Goal: Task Accomplishment & Management: Complete application form

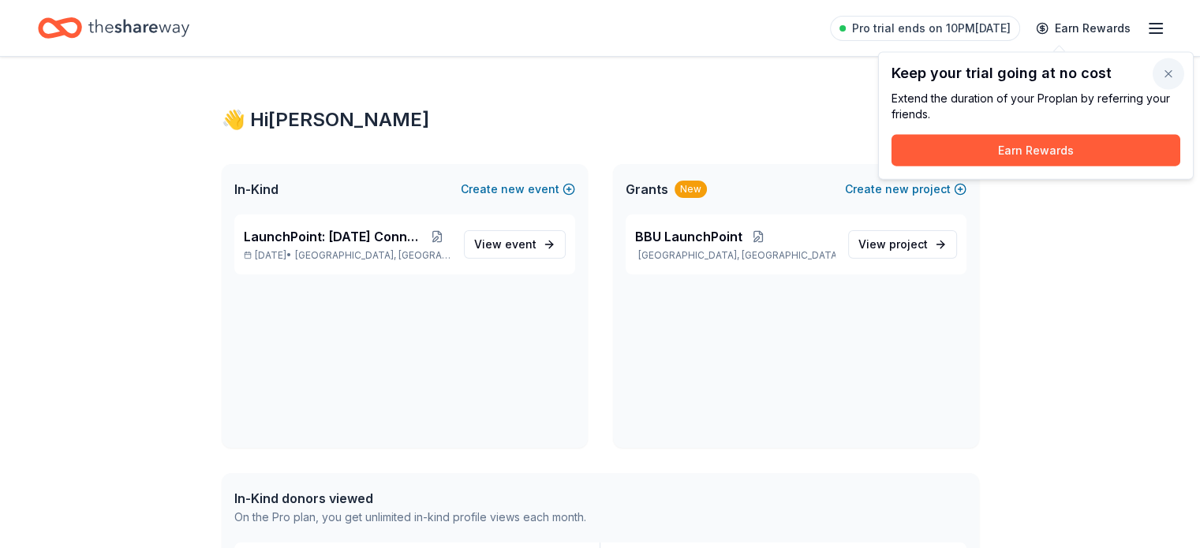
click at [1160, 75] on button "button" at bounding box center [1169, 74] width 32 height 32
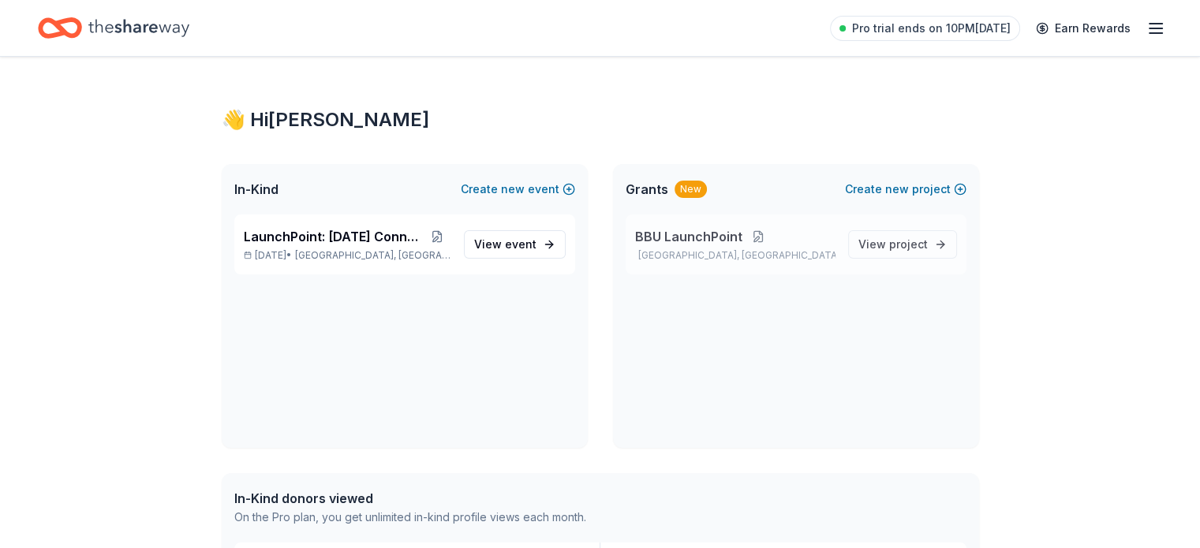
click at [768, 238] on button at bounding box center [759, 236] width 32 height 13
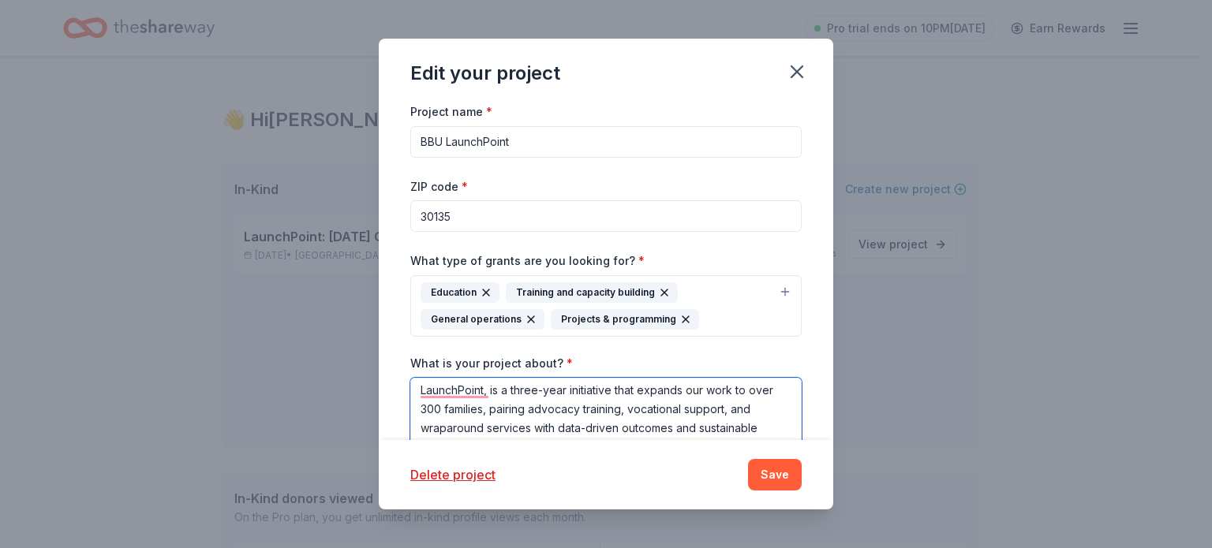
scroll to position [4, 0]
click at [715, 417] on textarea "LaunchPoint, is a three-year initiative that expands our work to over 300 famil…" at bounding box center [605, 449] width 391 height 142
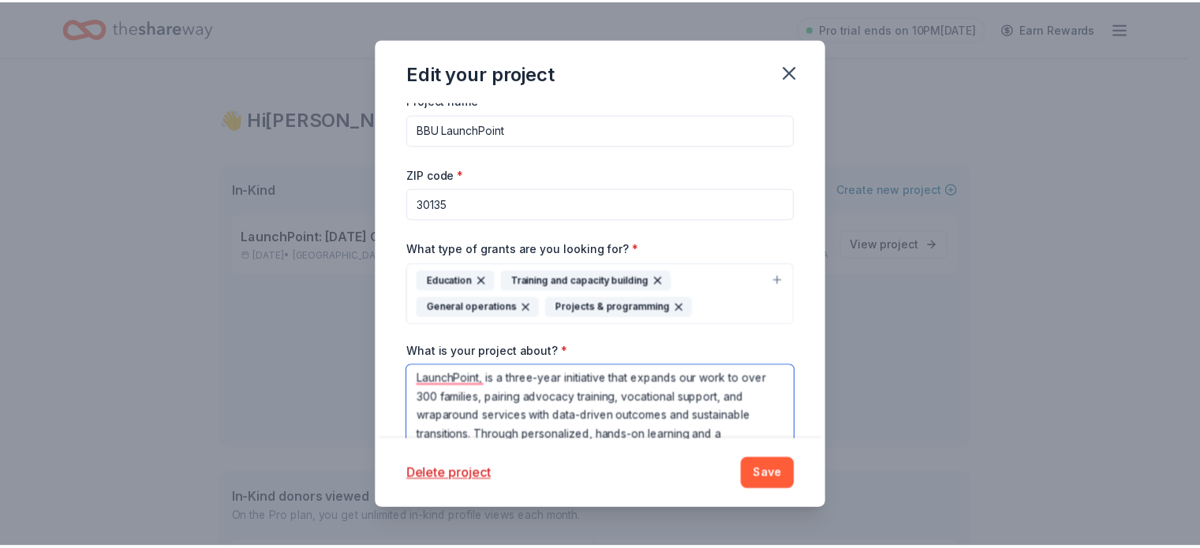
scroll to position [69, 0]
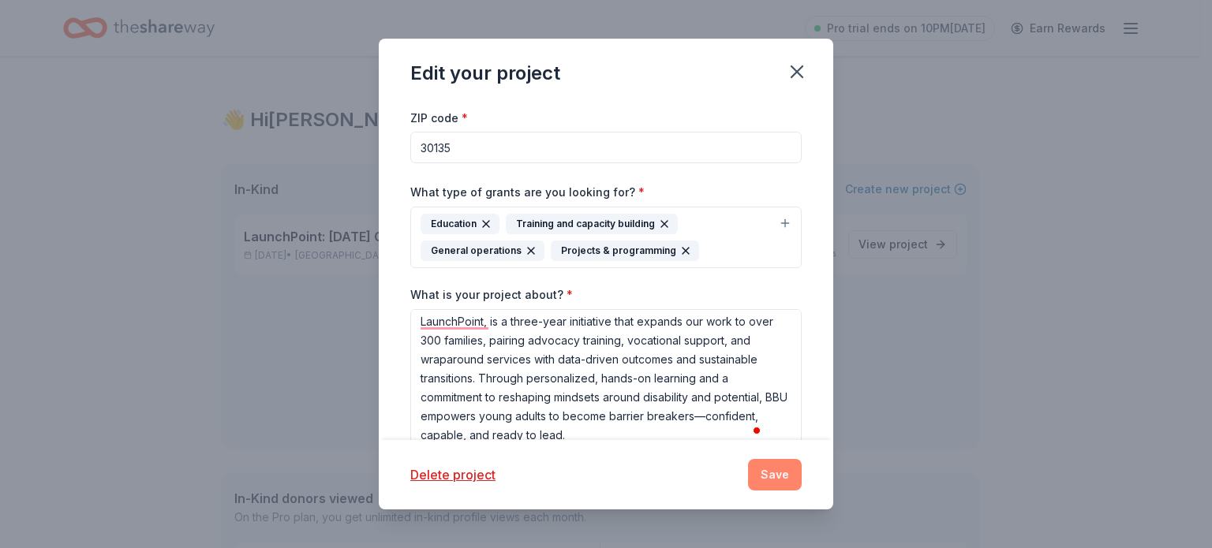
click at [765, 481] on button "Save" at bounding box center [775, 475] width 54 height 32
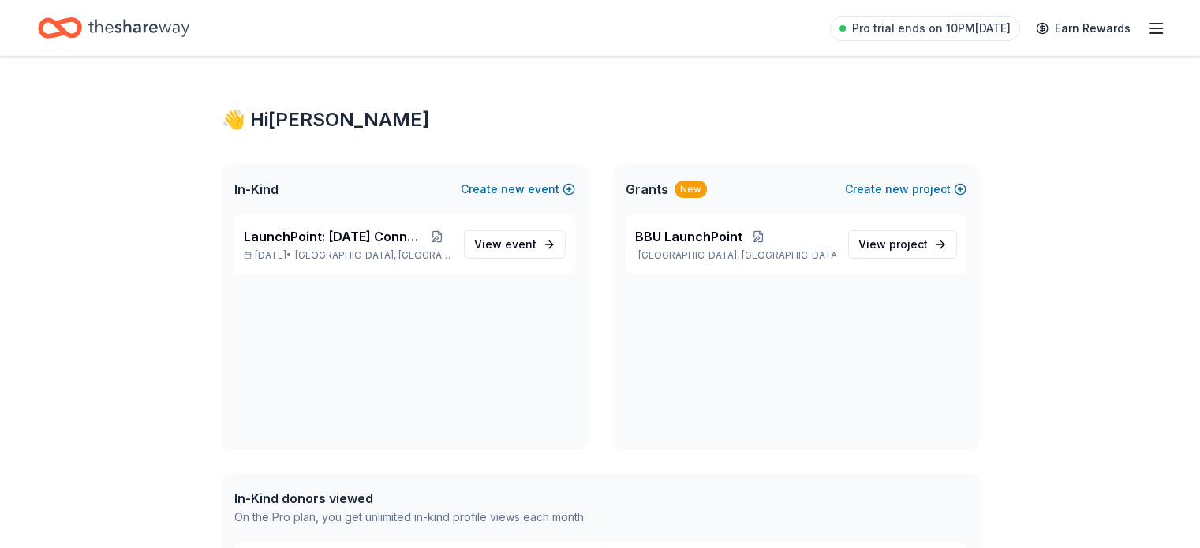
click at [690, 186] on div "New" at bounding box center [691, 189] width 32 height 17
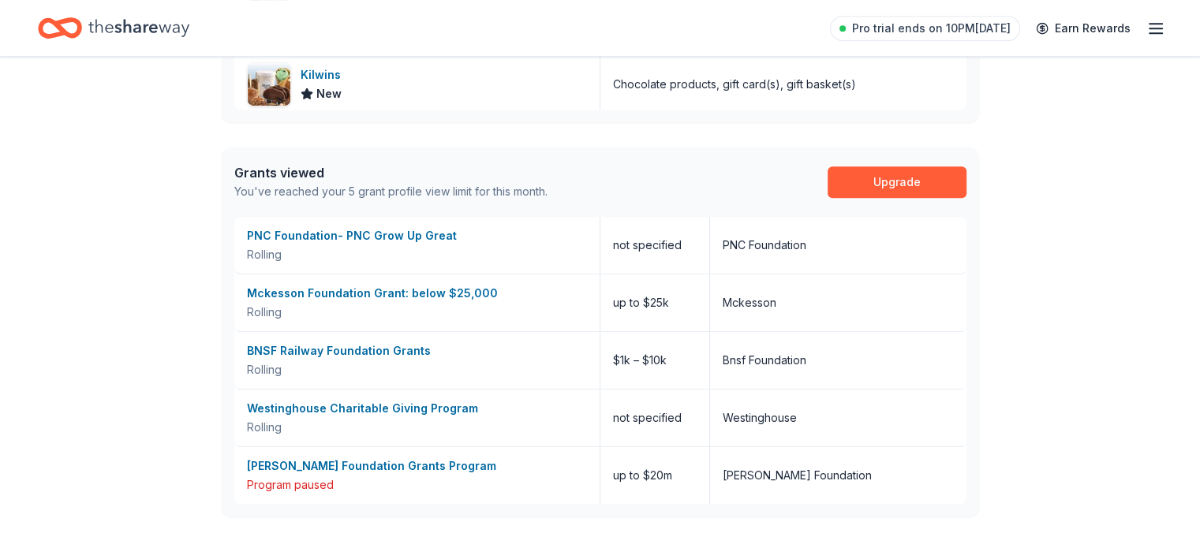
scroll to position [765, 0]
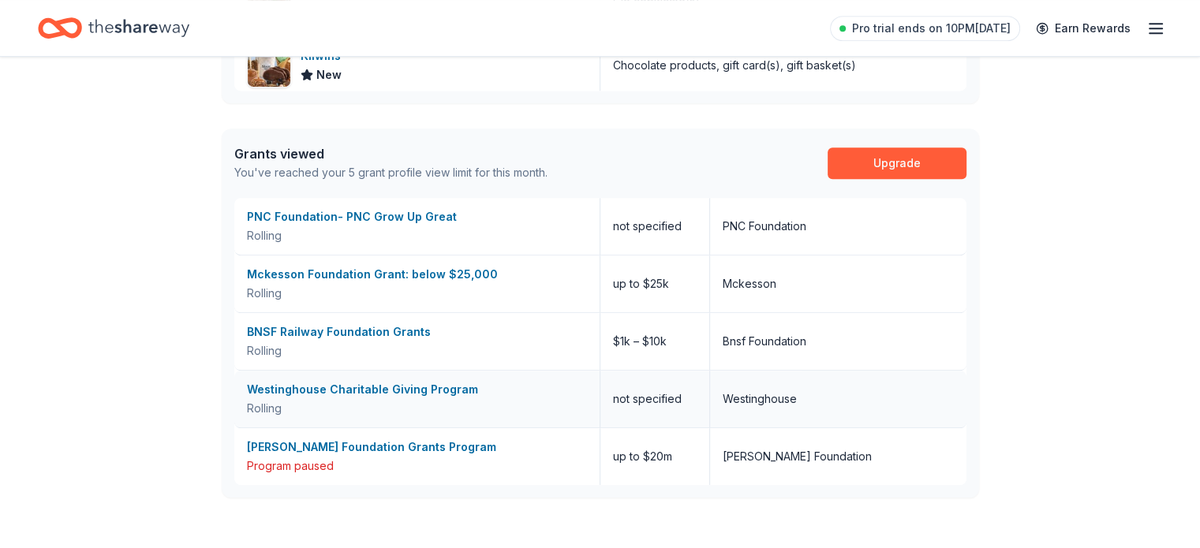
click at [312, 399] on div "Rolling" at bounding box center [417, 408] width 340 height 19
click at [357, 273] on div "Mckesson Foundation Grant: below $25,000" at bounding box center [417, 274] width 340 height 19
click at [324, 445] on div "Whitehead Foundation Grants Program" at bounding box center [417, 447] width 340 height 19
click at [343, 208] on div "PNC Foundation- PNC Grow Up Great" at bounding box center [417, 217] width 340 height 19
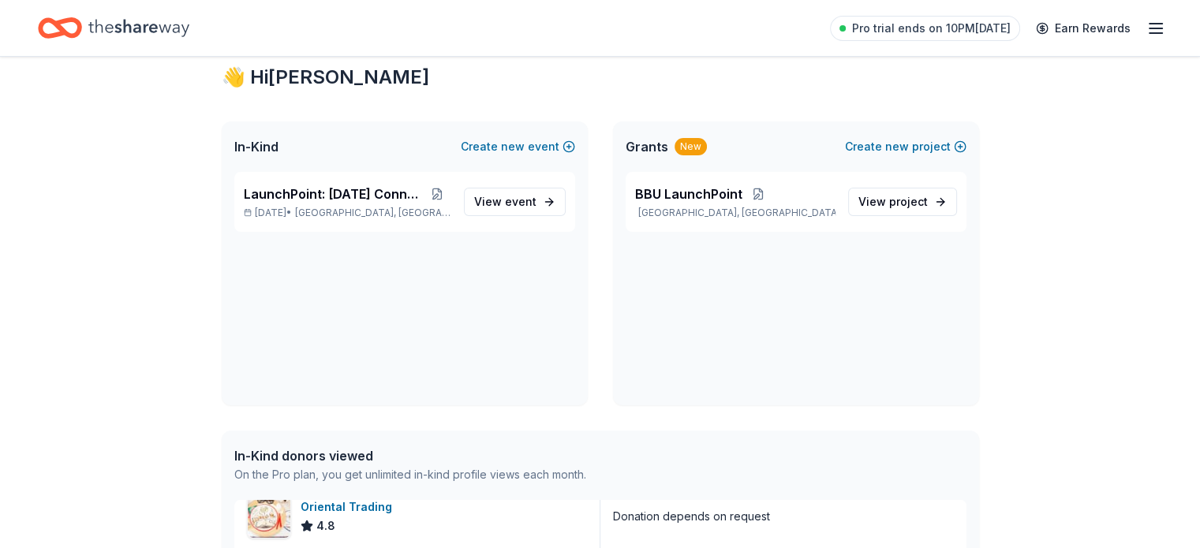
scroll to position [0, 0]
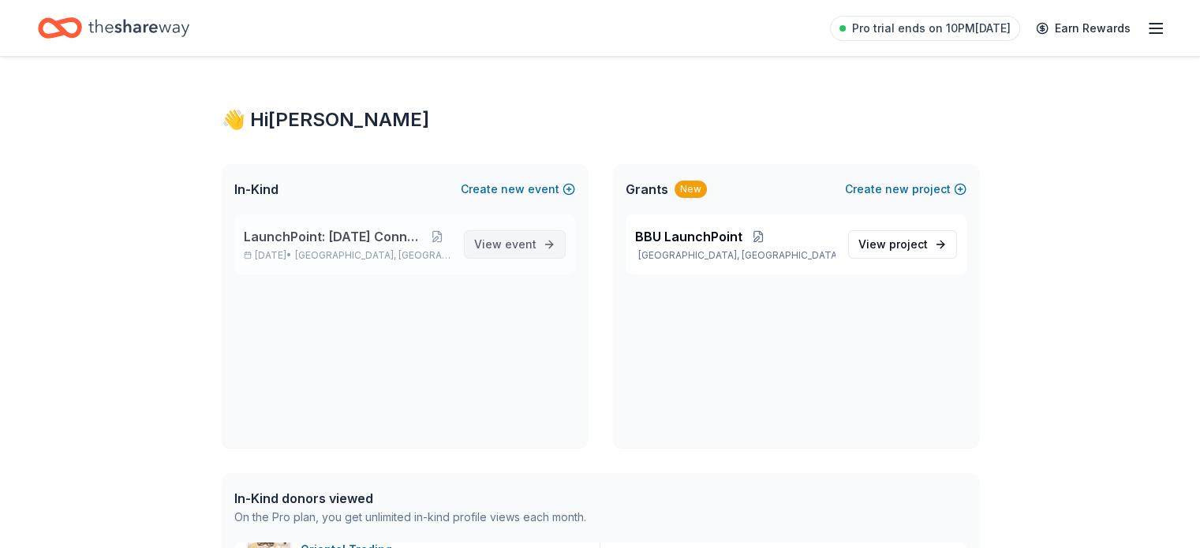
click at [533, 244] on span "event" at bounding box center [521, 244] width 32 height 13
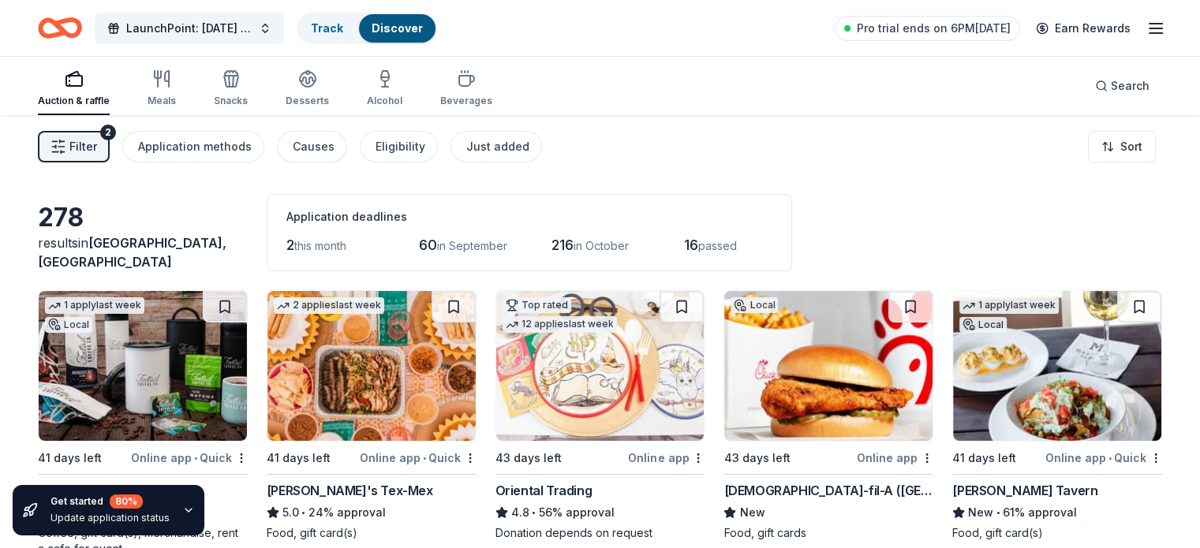
click at [97, 138] on span "Filter" at bounding box center [83, 146] width 28 height 19
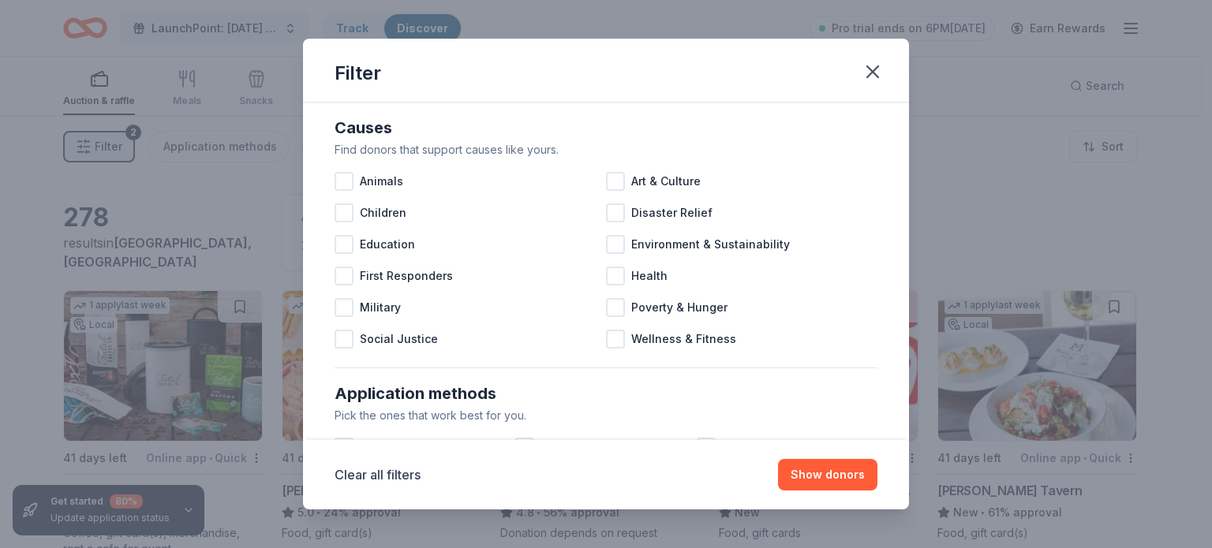
scroll to position [19, 0]
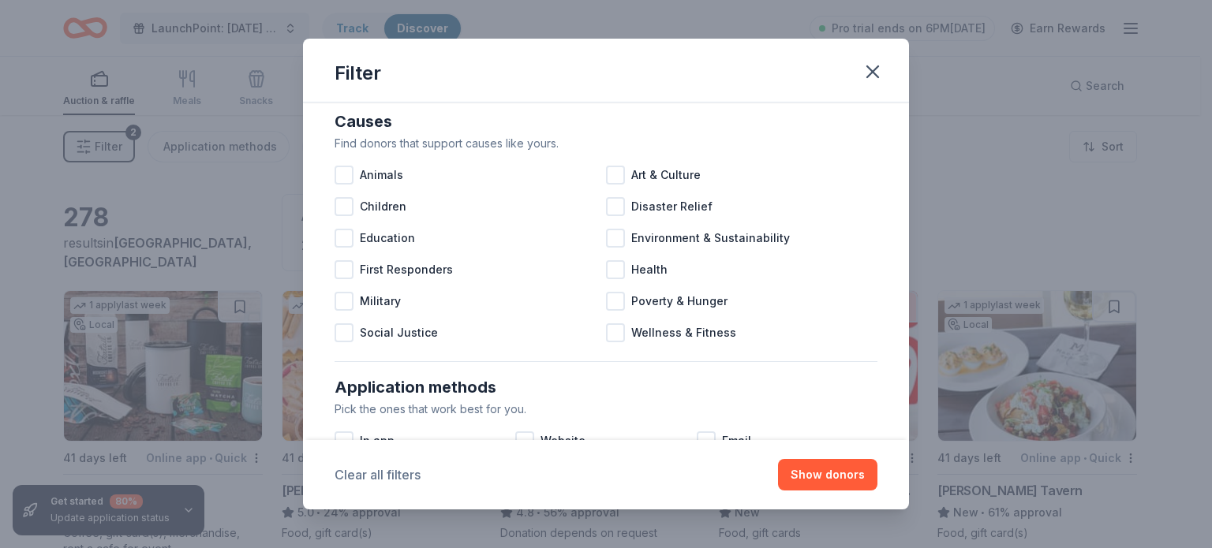
click at [361, 474] on button "Clear all filters" at bounding box center [378, 475] width 86 height 19
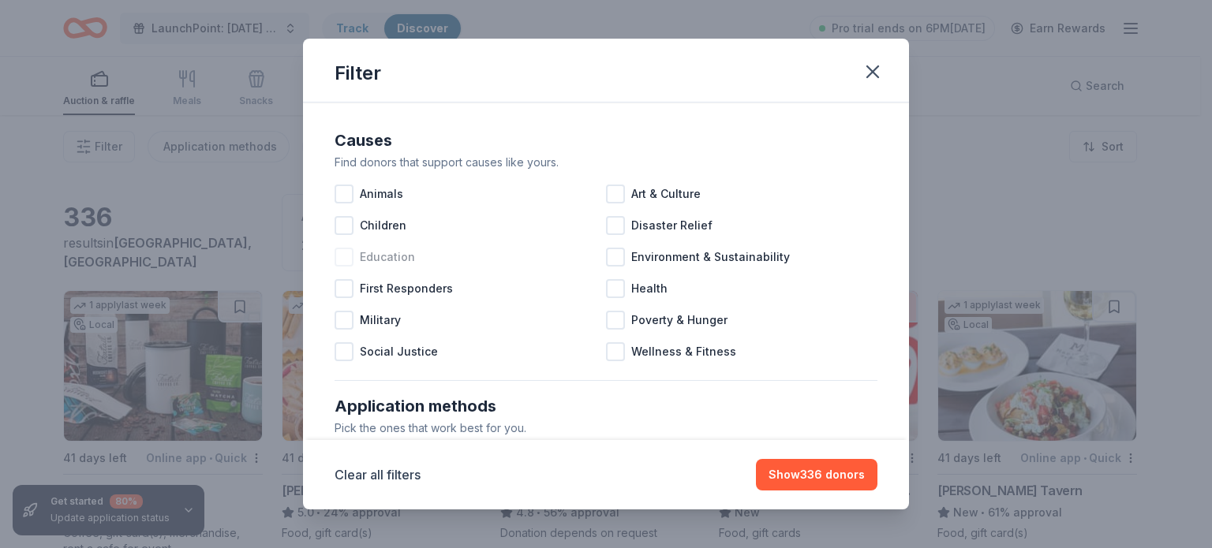
click at [342, 252] on div at bounding box center [344, 257] width 19 height 19
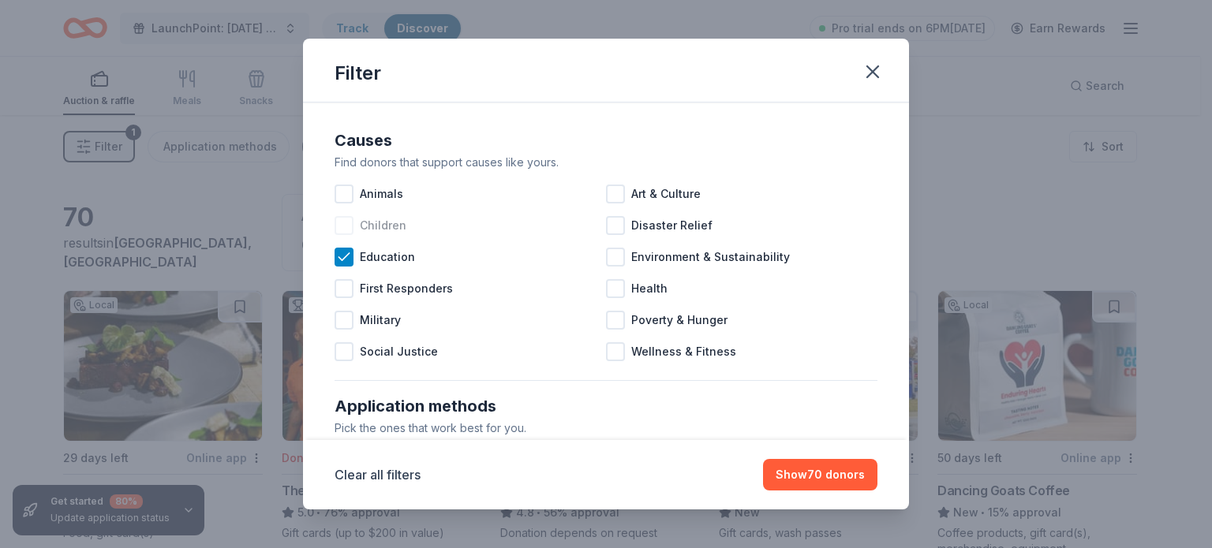
click at [344, 224] on div at bounding box center [344, 225] width 19 height 19
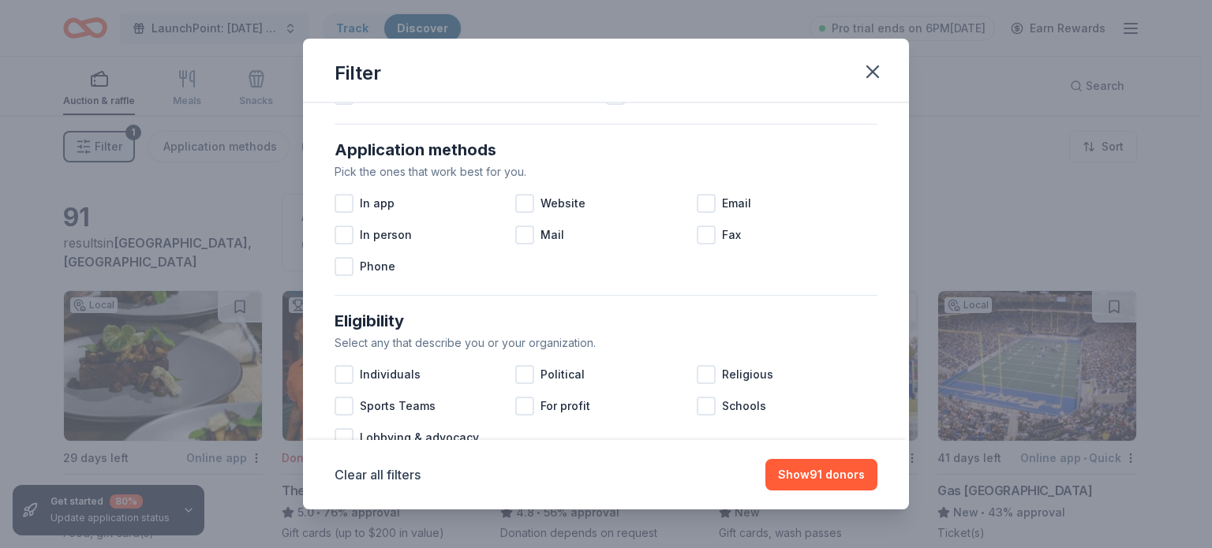
scroll to position [259, 0]
click at [524, 203] on div at bounding box center [524, 201] width 19 height 19
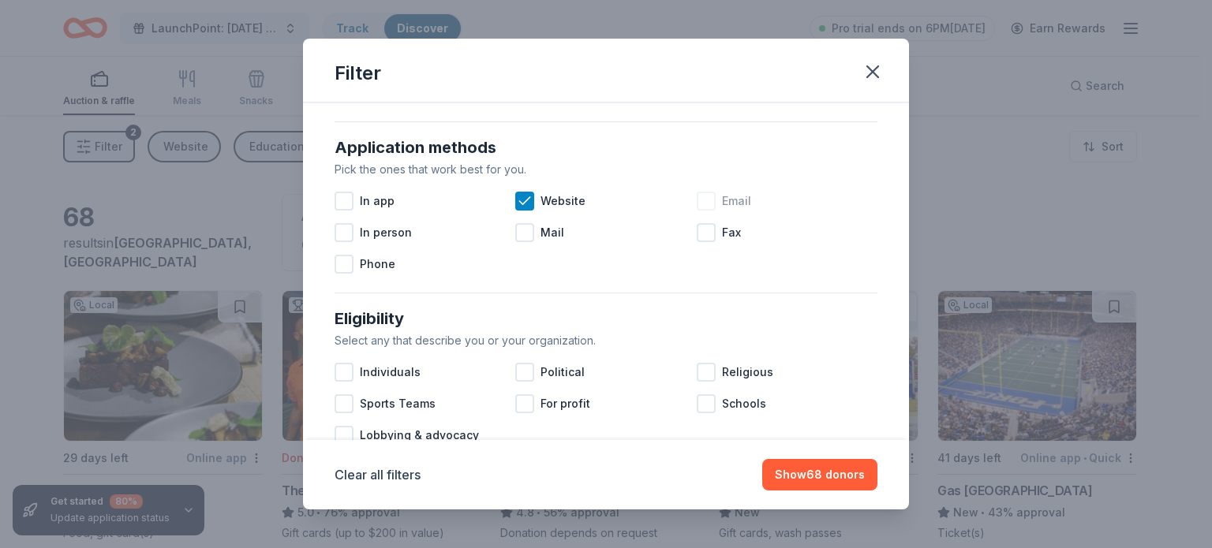
click at [705, 200] on div at bounding box center [706, 201] width 19 height 19
click at [345, 202] on div at bounding box center [344, 201] width 19 height 19
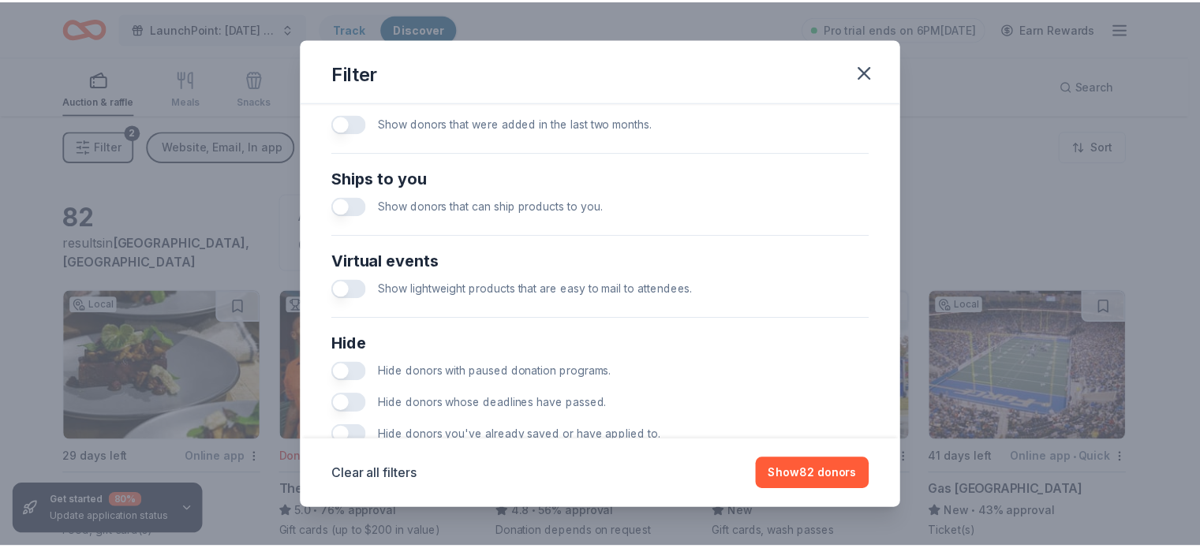
scroll to position [657, 0]
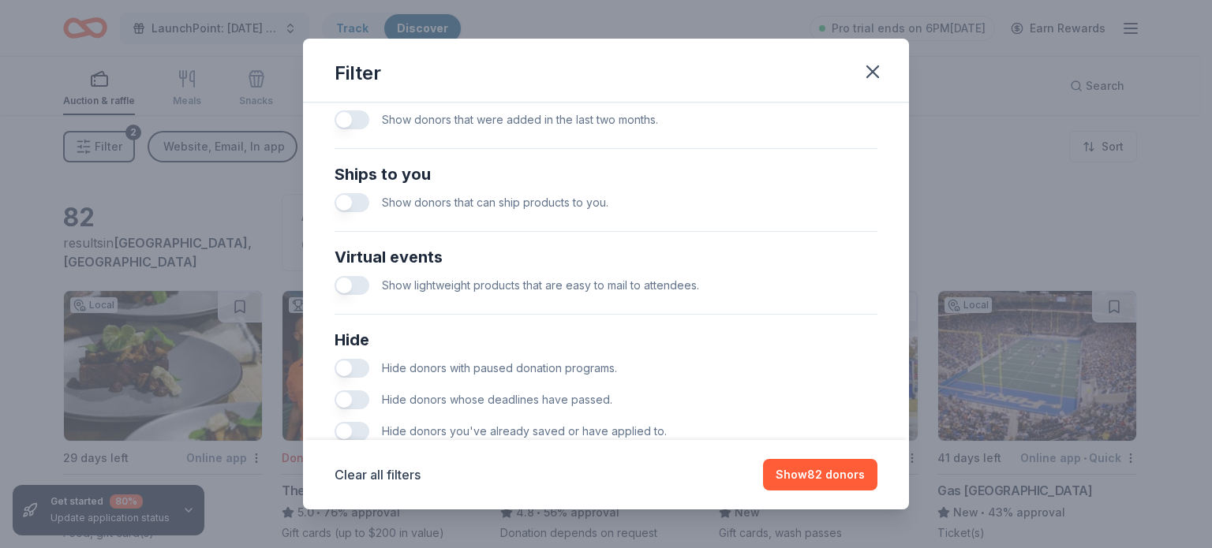
click at [357, 119] on button "button" at bounding box center [352, 119] width 35 height 19
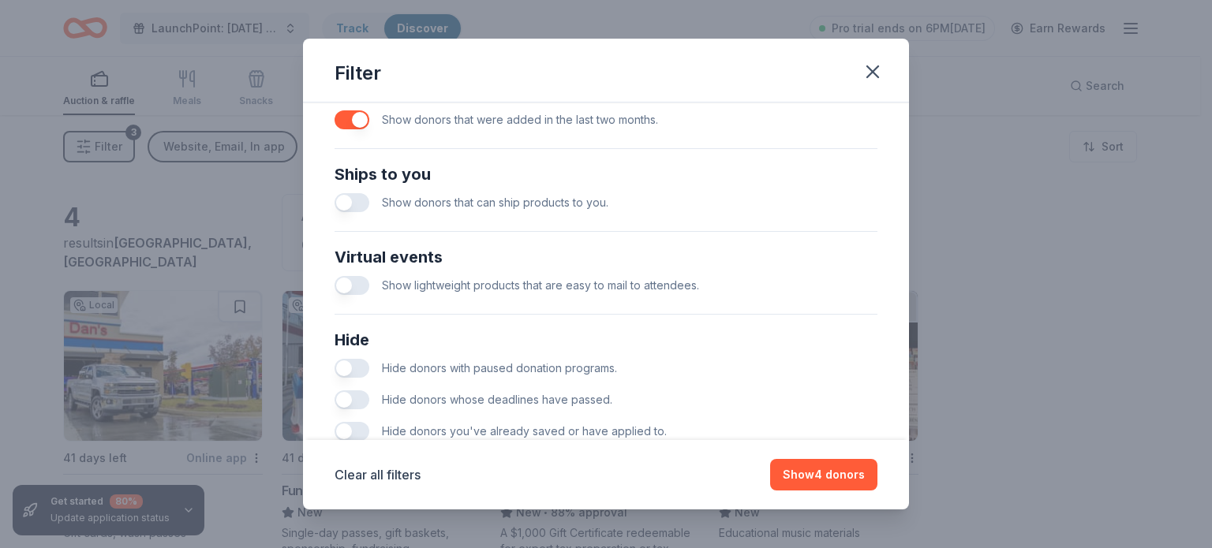
click at [354, 200] on button "button" at bounding box center [352, 202] width 35 height 19
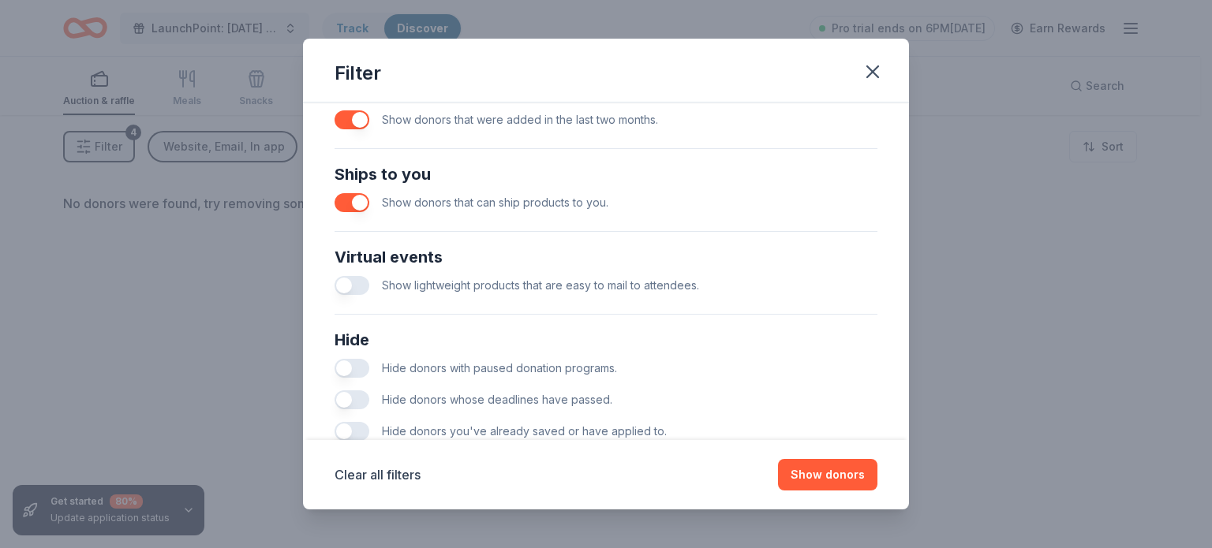
click at [354, 200] on button "button" at bounding box center [352, 202] width 35 height 19
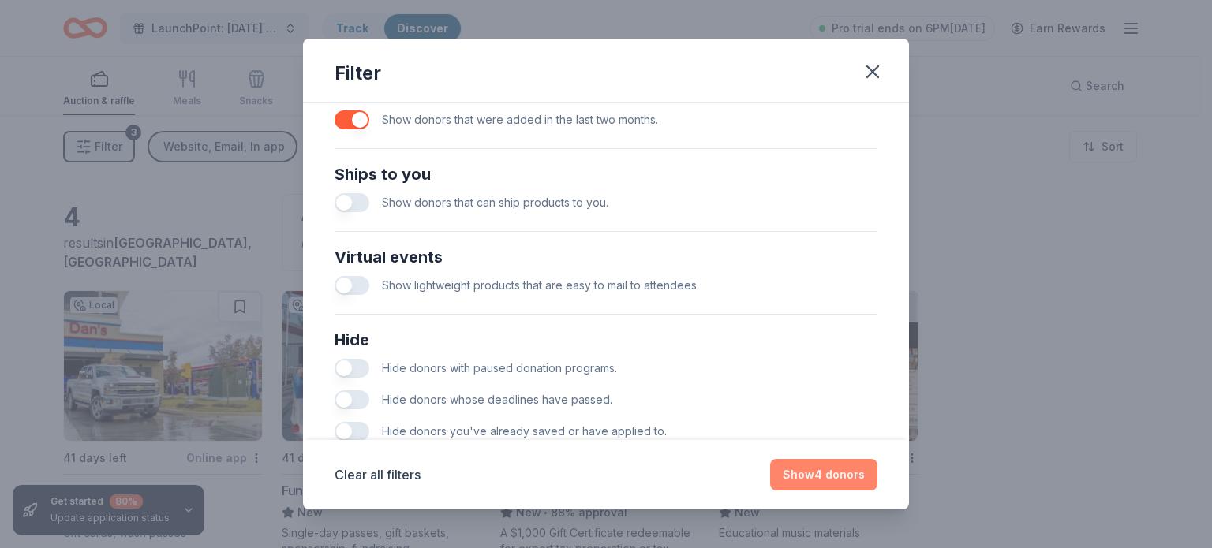
click at [807, 476] on button "Show 4 donors" at bounding box center [823, 475] width 107 height 32
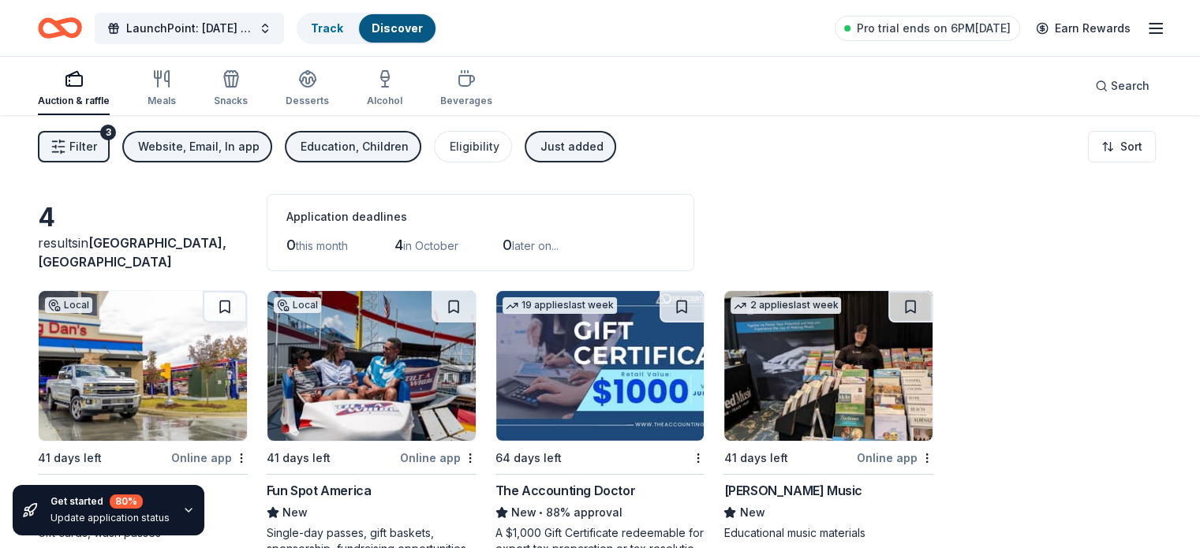
click at [66, 144] on icon "button" at bounding box center [59, 147] width 16 height 16
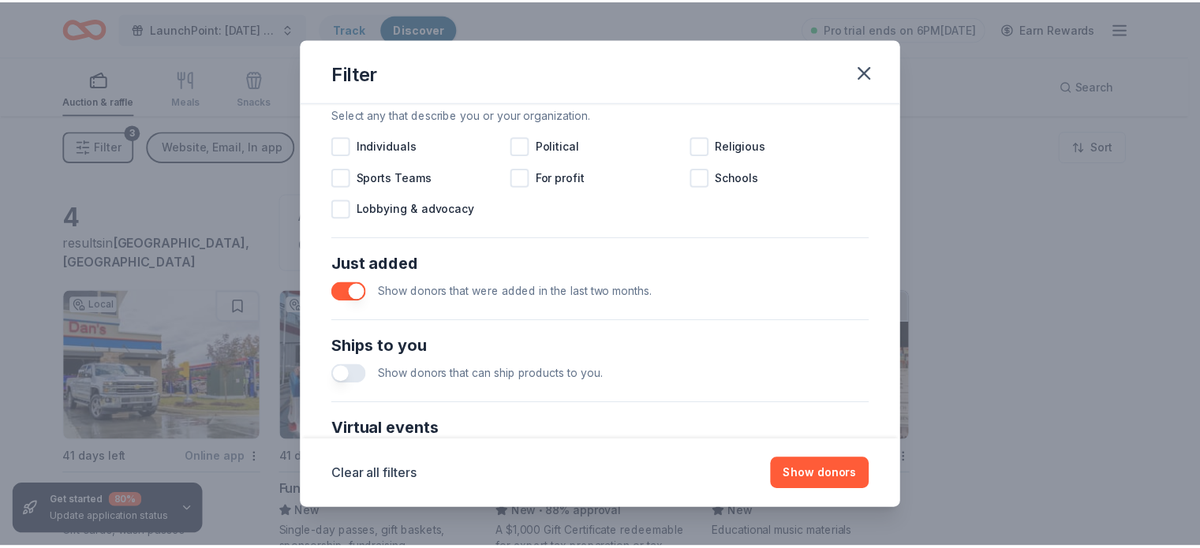
scroll to position [555, 0]
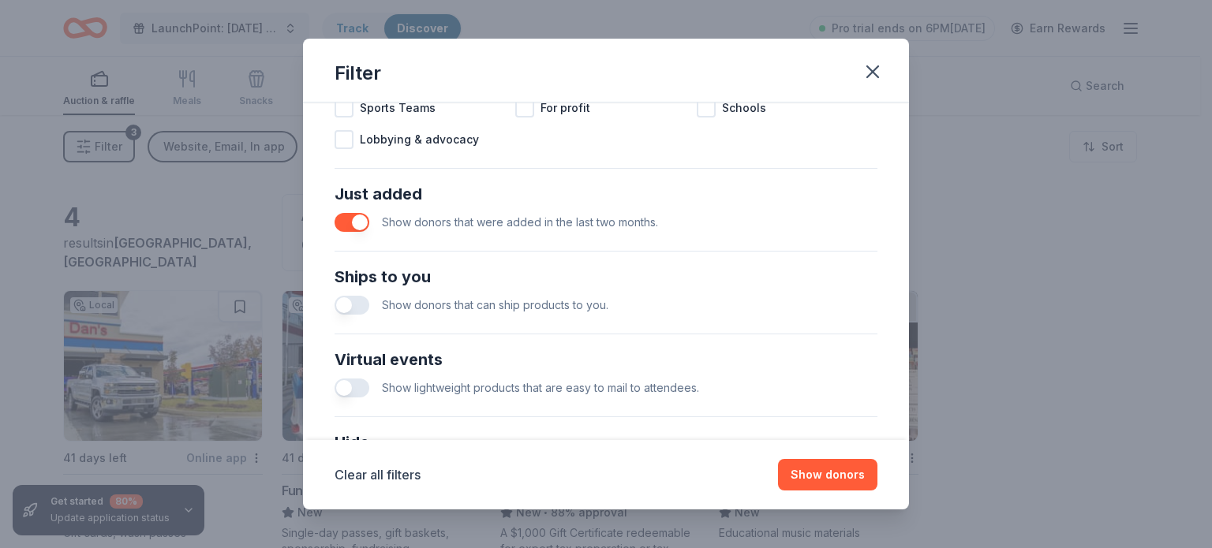
click at [346, 223] on button "button" at bounding box center [352, 222] width 35 height 19
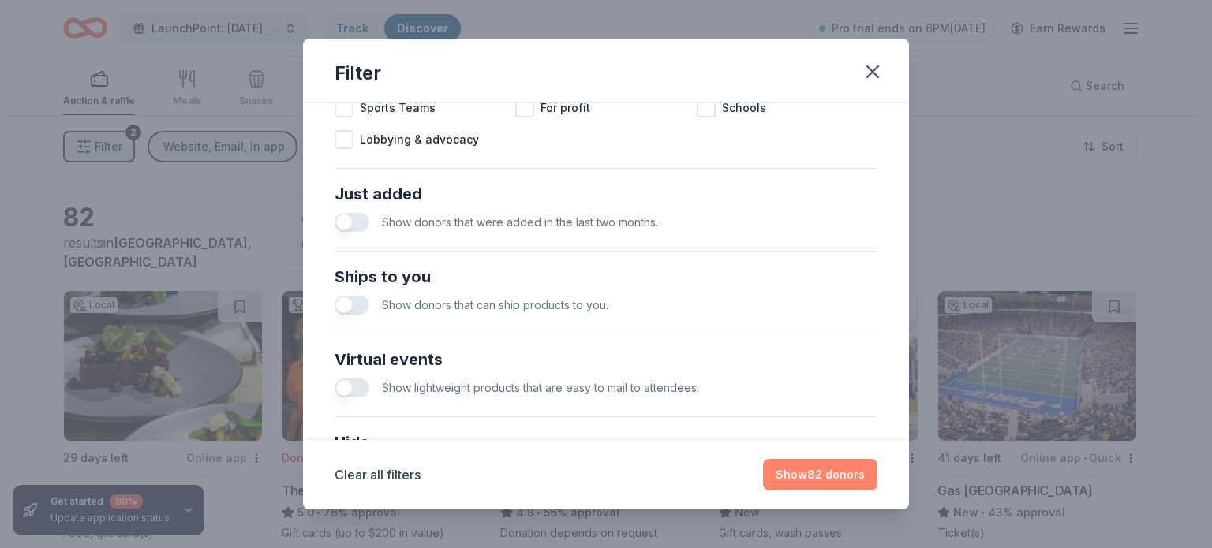
click at [798, 475] on button "Show 82 donors" at bounding box center [820, 475] width 114 height 32
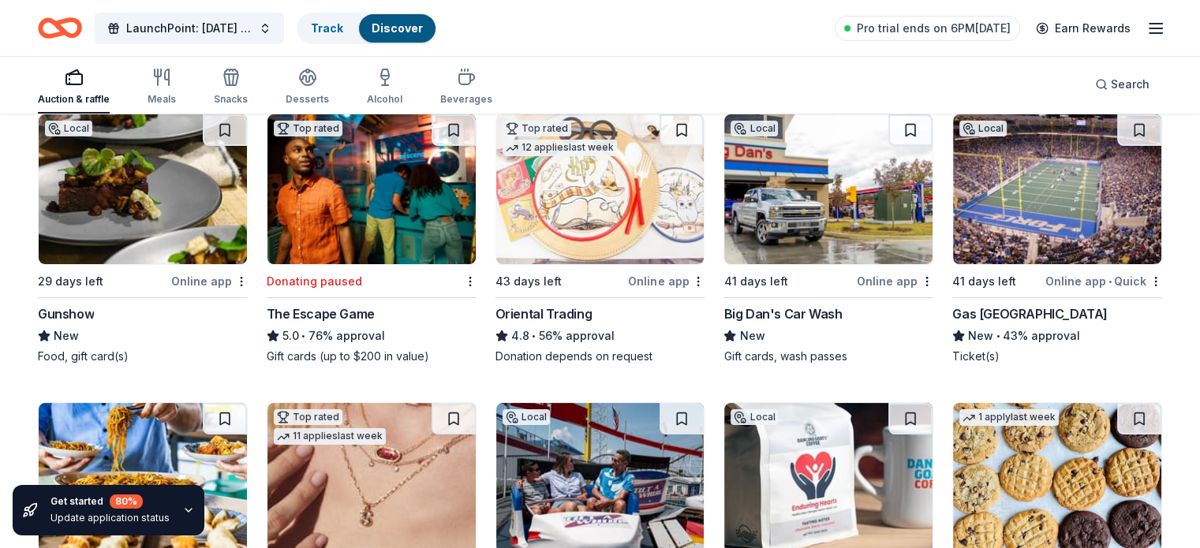
scroll to position [179, 0]
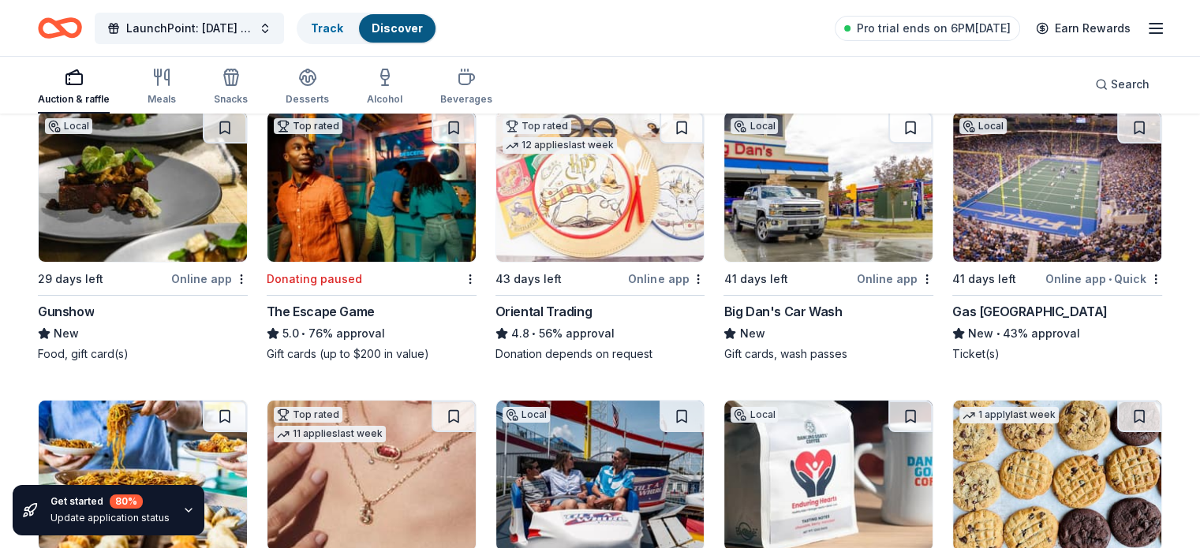
click at [368, 320] on div "The Escape Game" at bounding box center [321, 311] width 108 height 19
click at [997, 233] on img at bounding box center [1057, 187] width 208 height 150
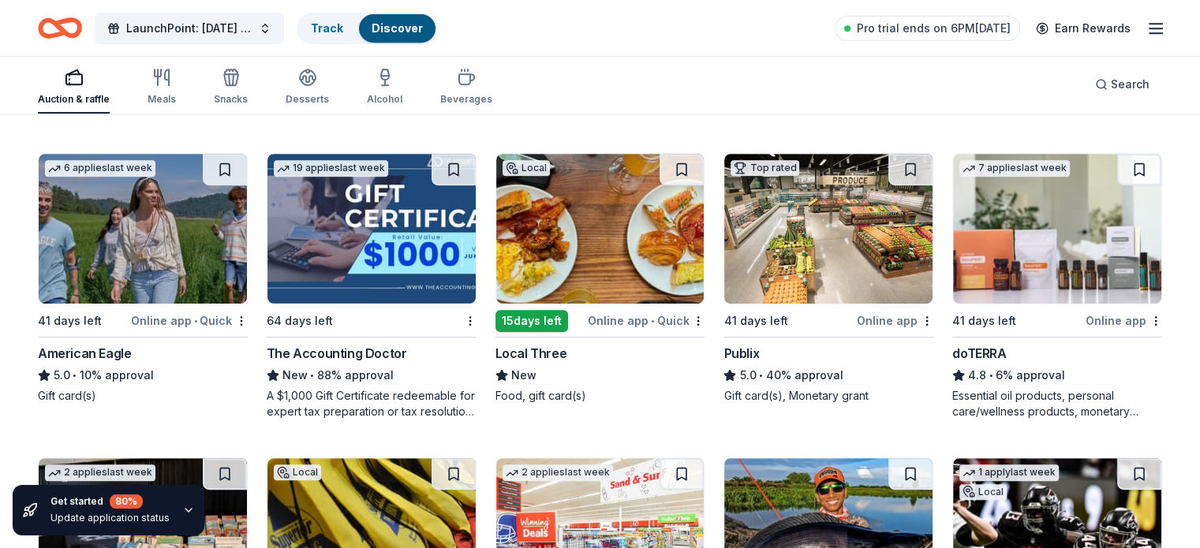
scroll to position [735, 0]
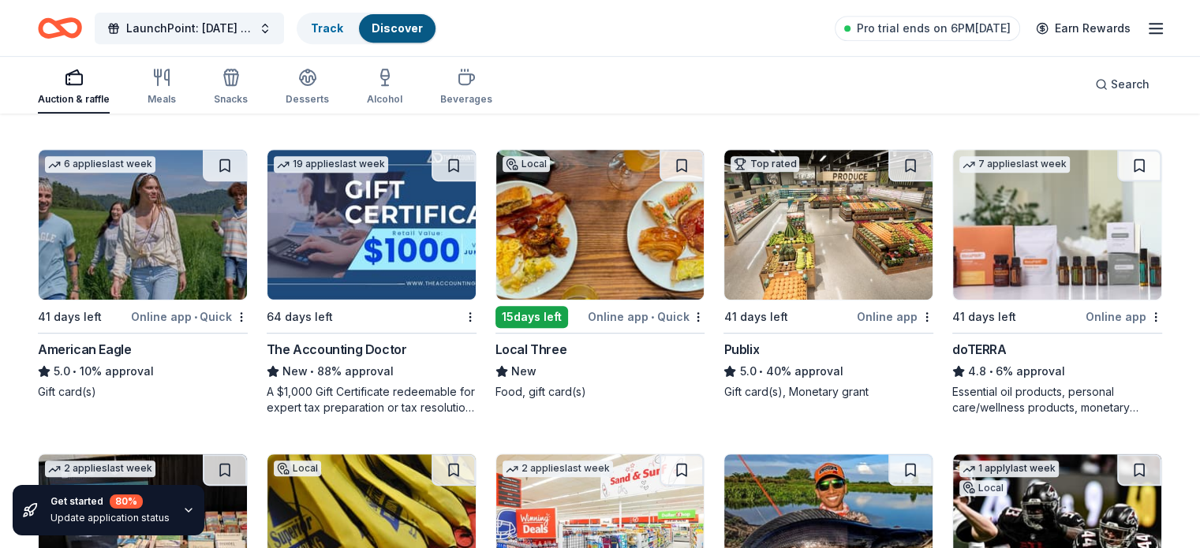
click at [752, 349] on div "Publix" at bounding box center [742, 349] width 36 height 19
click at [343, 28] on link "Track" at bounding box center [327, 27] width 32 height 13
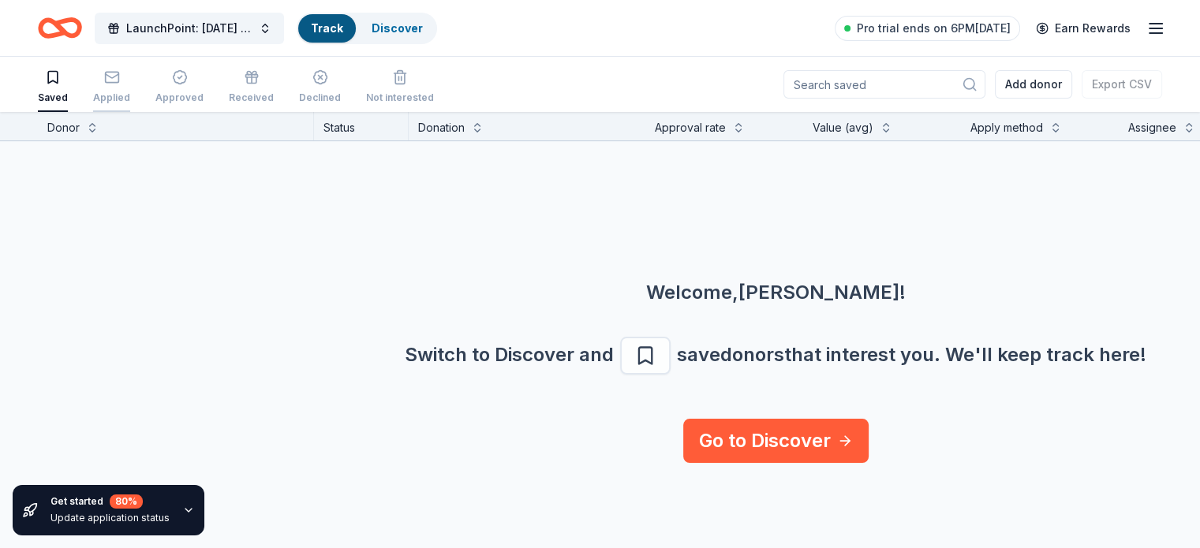
click at [130, 99] on div "Applied" at bounding box center [111, 98] width 37 height 13
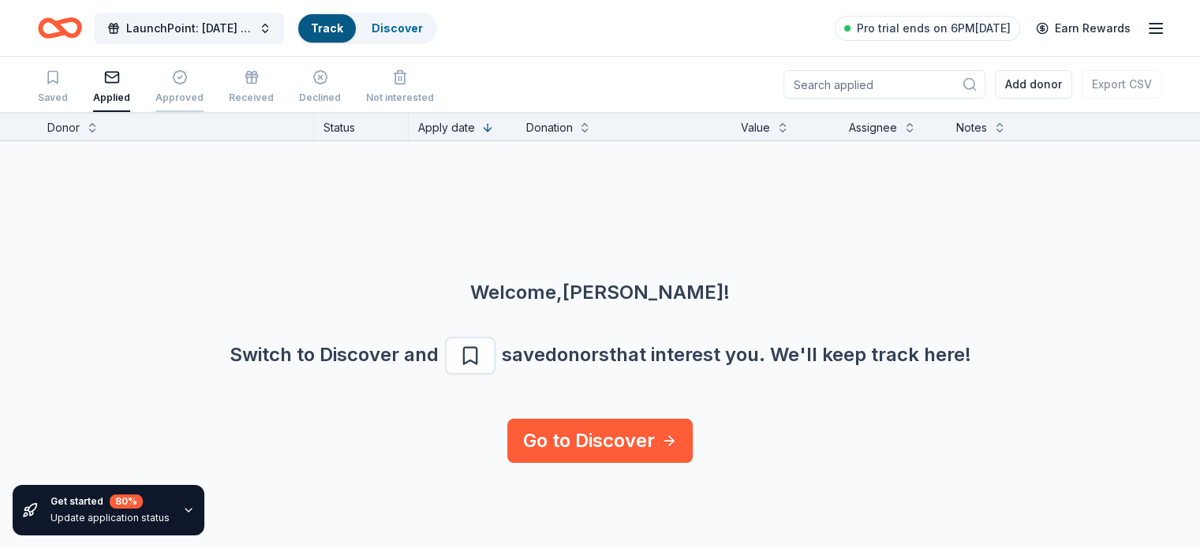
click at [204, 88] on div "Approved" at bounding box center [179, 86] width 48 height 35
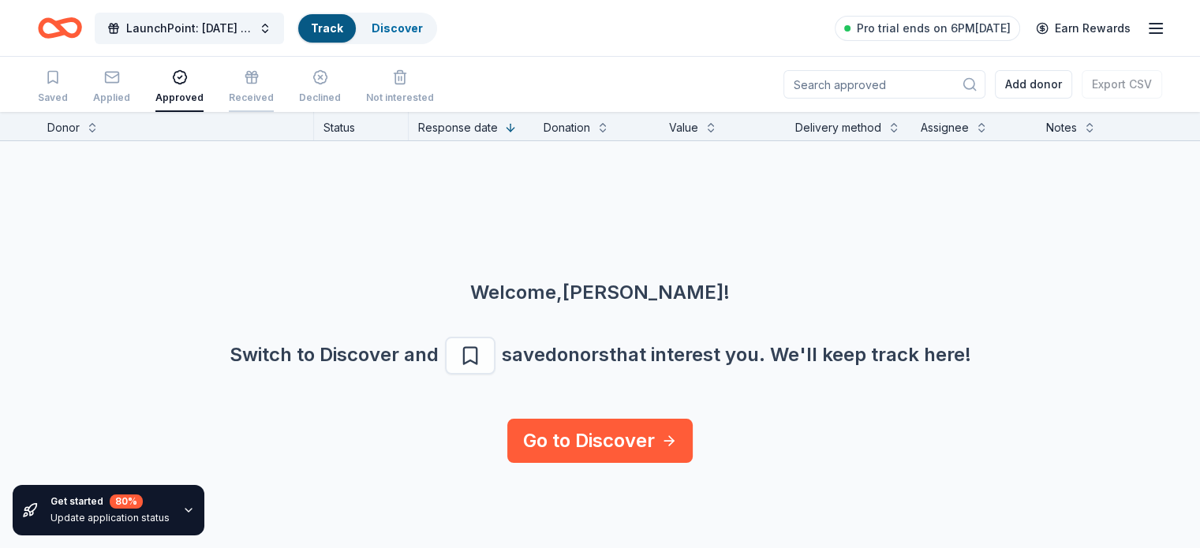
click at [256, 82] on icon "button" at bounding box center [251, 80] width 9 height 6
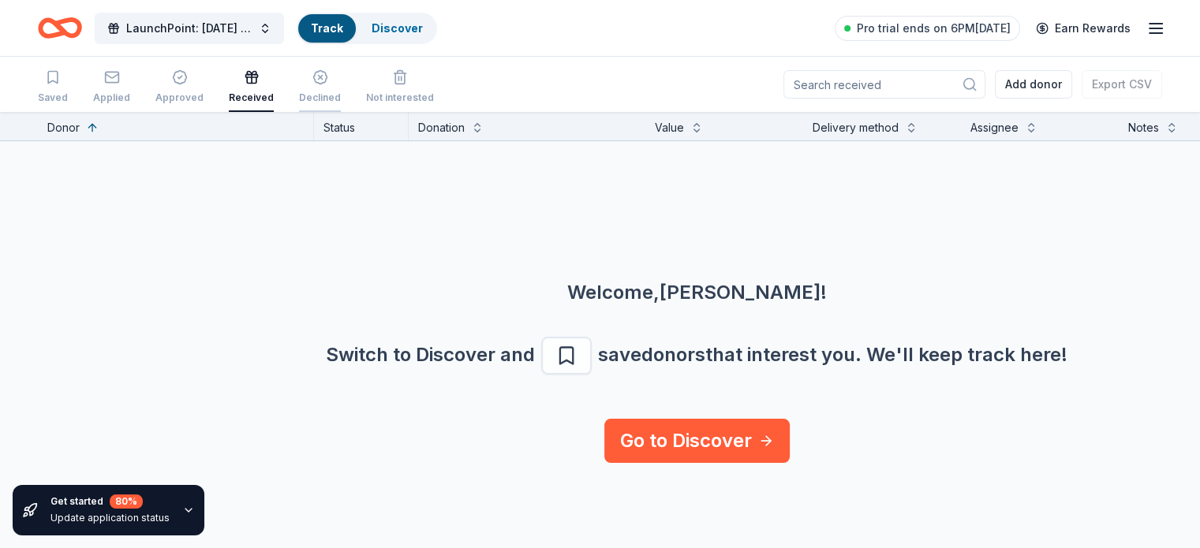
click at [341, 94] on div "Declined" at bounding box center [320, 98] width 42 height 13
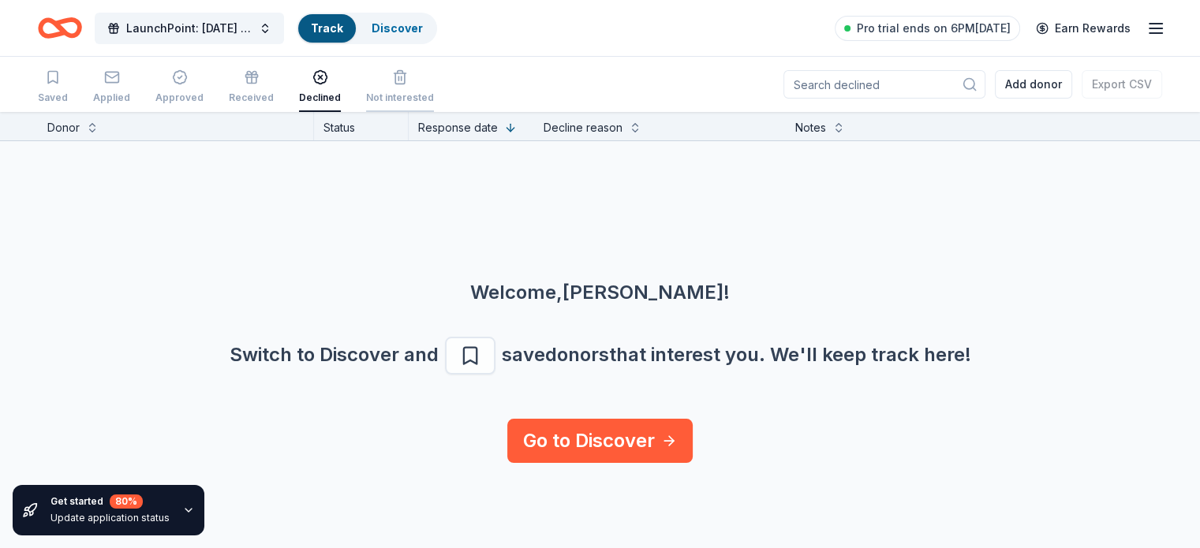
click at [408, 81] on icon "button" at bounding box center [400, 77] width 16 height 16
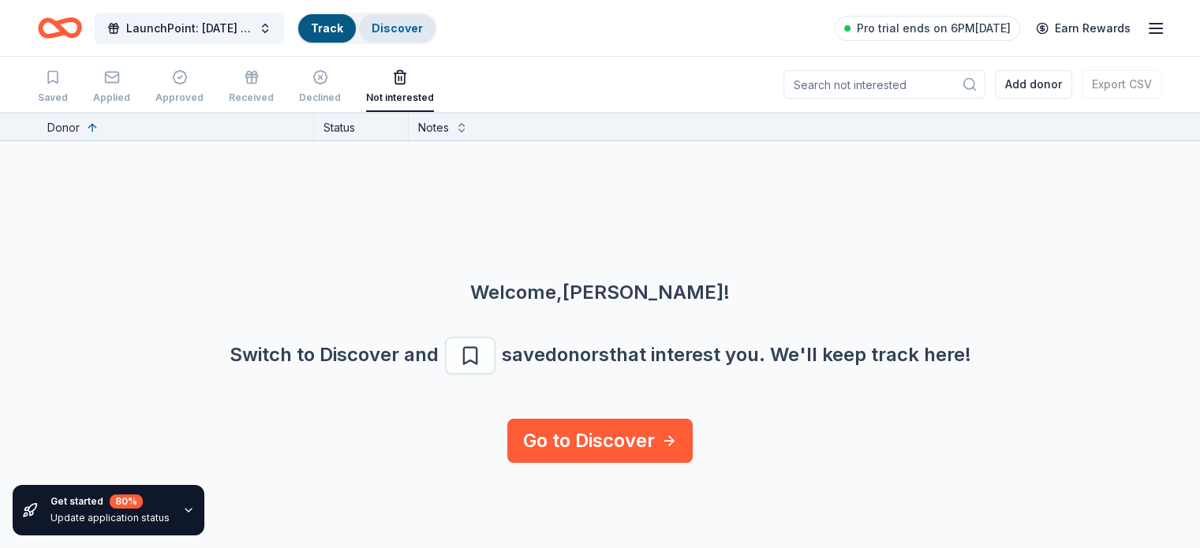
click at [423, 32] on link "Discover" at bounding box center [397, 27] width 51 height 13
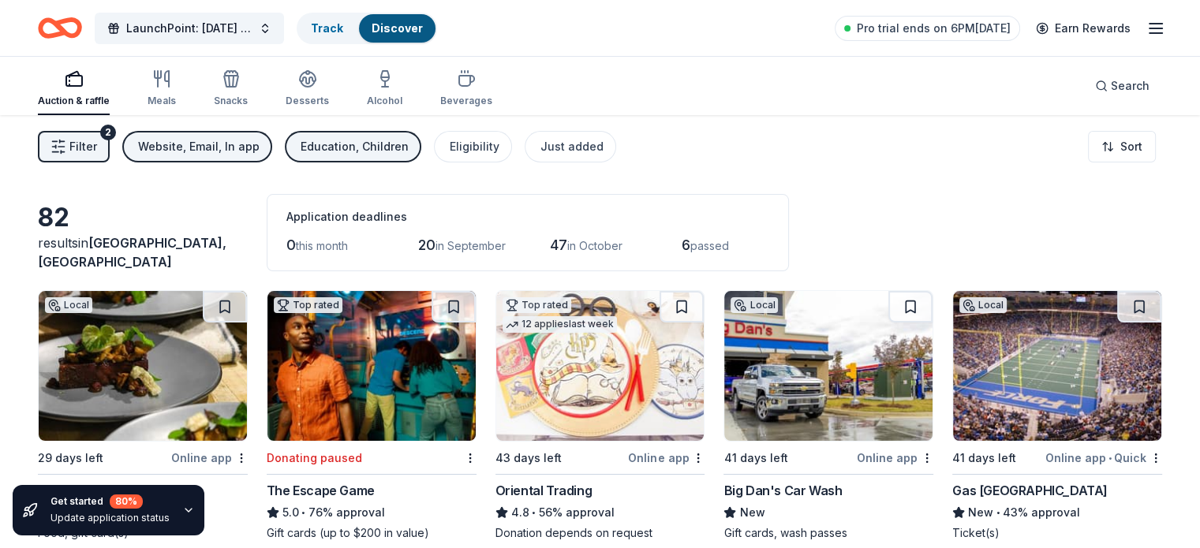
click at [1147, 20] on icon "button" at bounding box center [1156, 28] width 19 height 19
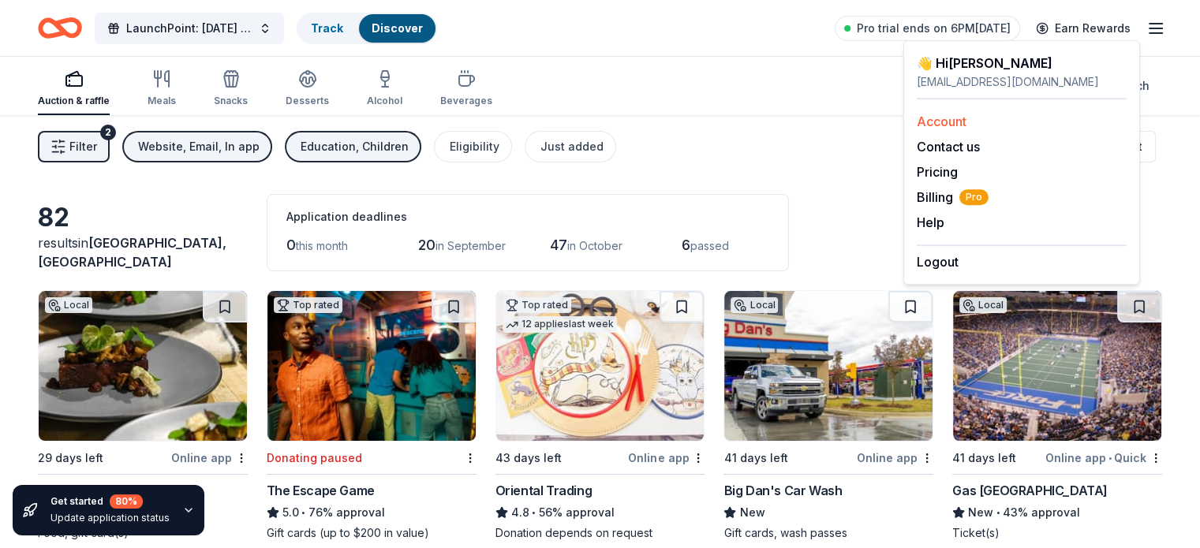
click at [946, 128] on link "Account" at bounding box center [942, 122] width 50 height 16
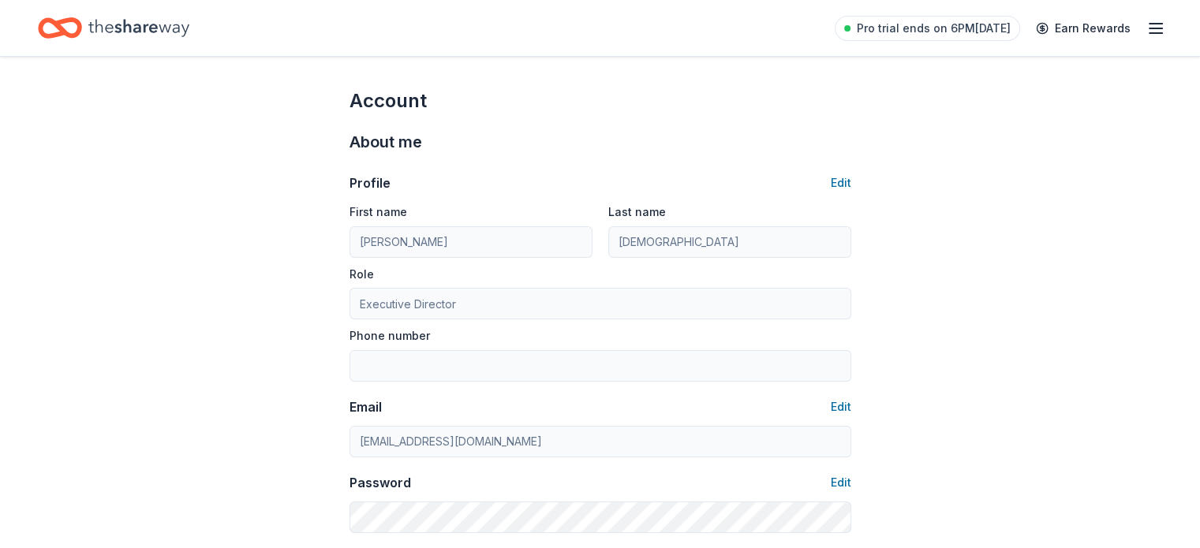
click at [1147, 34] on icon "button" at bounding box center [1156, 28] width 19 height 19
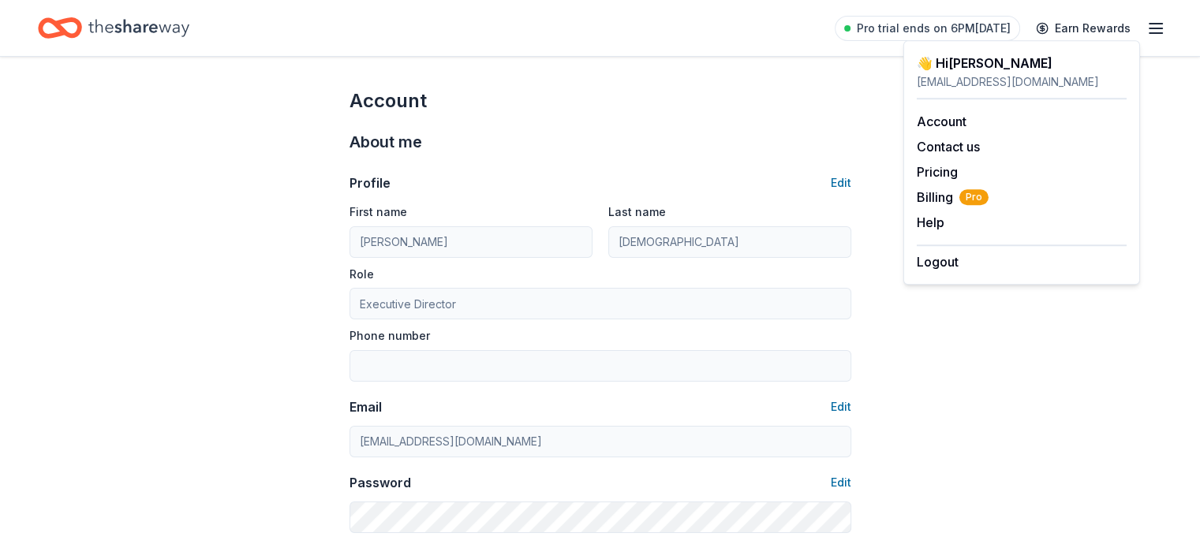
click at [180, 29] on icon "Home" at bounding box center [138, 28] width 101 height 32
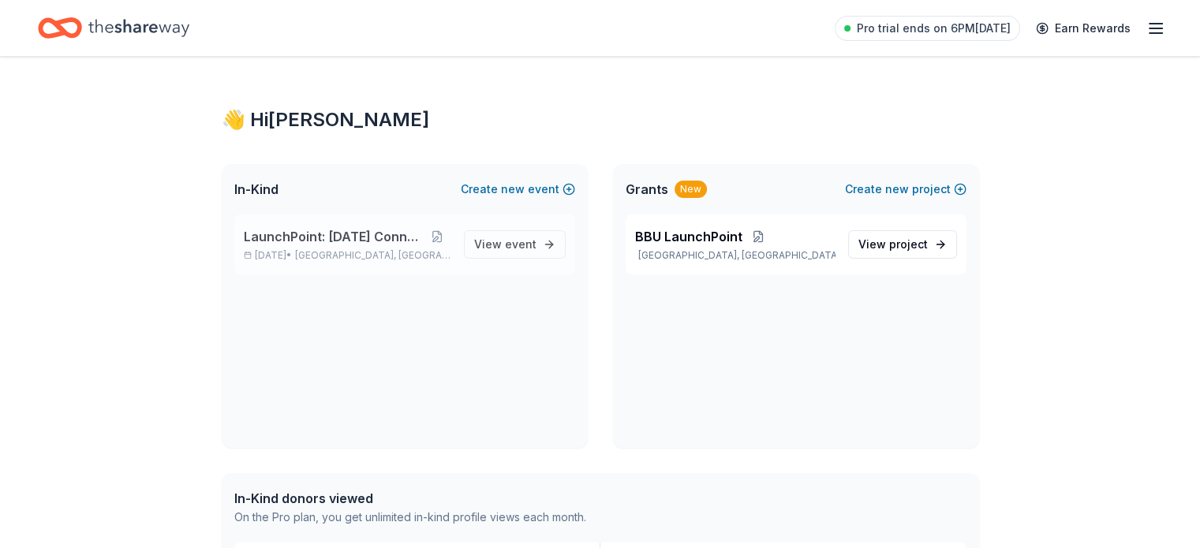
click at [379, 237] on span "LaunchPoint: [DATE] Connection" at bounding box center [334, 236] width 180 height 19
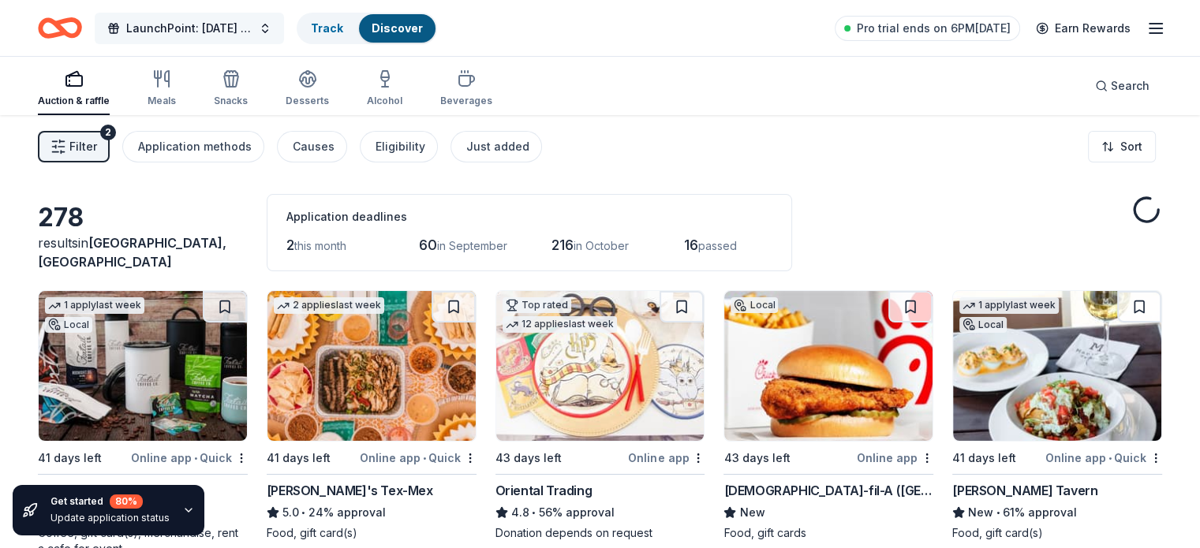
click at [215, 36] on span "LaunchPoint: [DATE] Connection" at bounding box center [189, 28] width 126 height 19
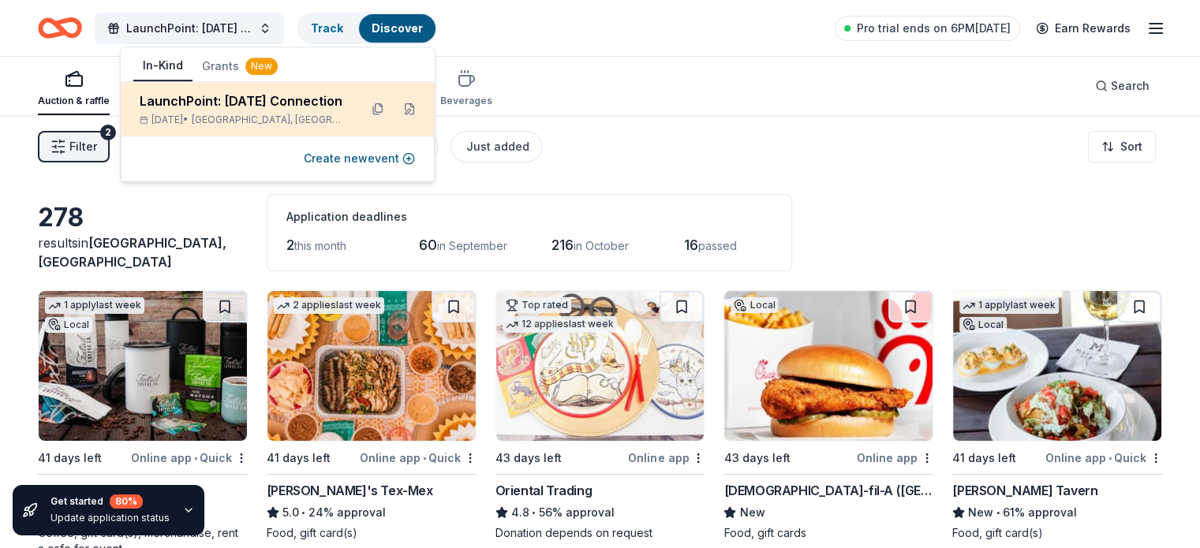
click at [265, 100] on div "LaunchPoint: [DATE] Connection" at bounding box center [243, 101] width 207 height 19
click at [283, 100] on div "LaunchPoint: [DATE] Connection" at bounding box center [243, 101] width 207 height 19
click at [404, 110] on button at bounding box center [409, 108] width 25 height 25
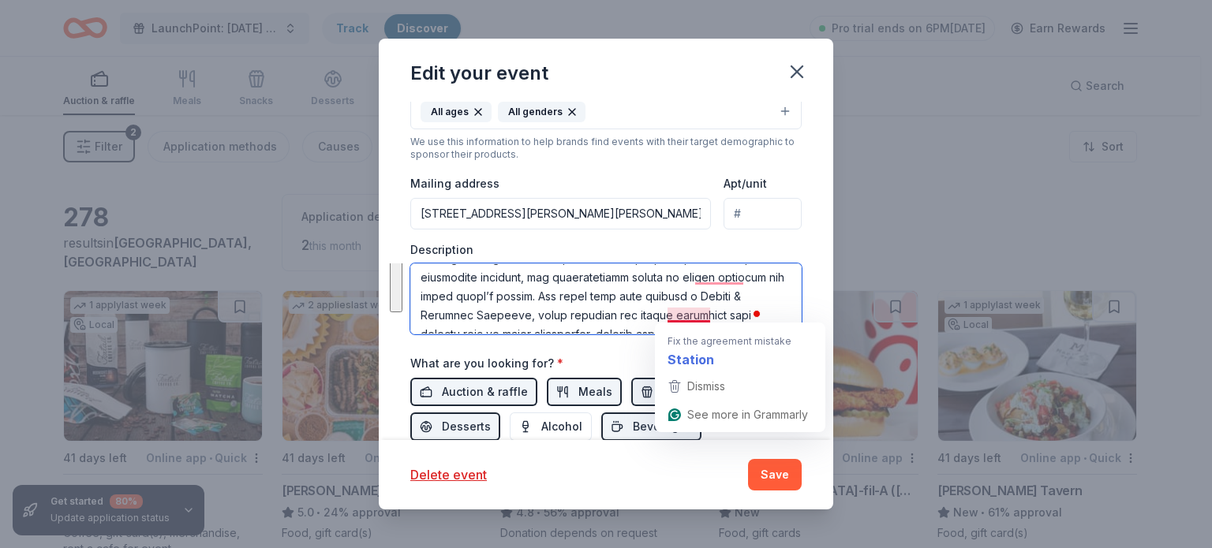
scroll to position [173, 0]
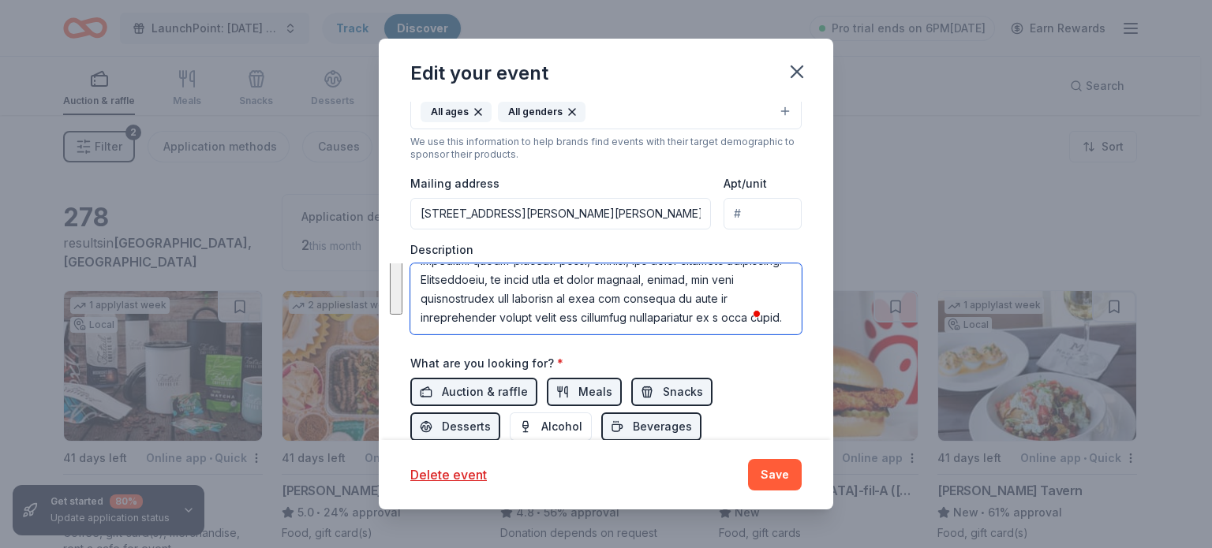
drag, startPoint x: 420, startPoint y: 279, endPoint x: 720, endPoint y: 331, distance: 304.3
click at [720, 331] on textarea "To enrich screen reader interactions, please activate Accessibility in Grammarl…" at bounding box center [605, 299] width 391 height 71
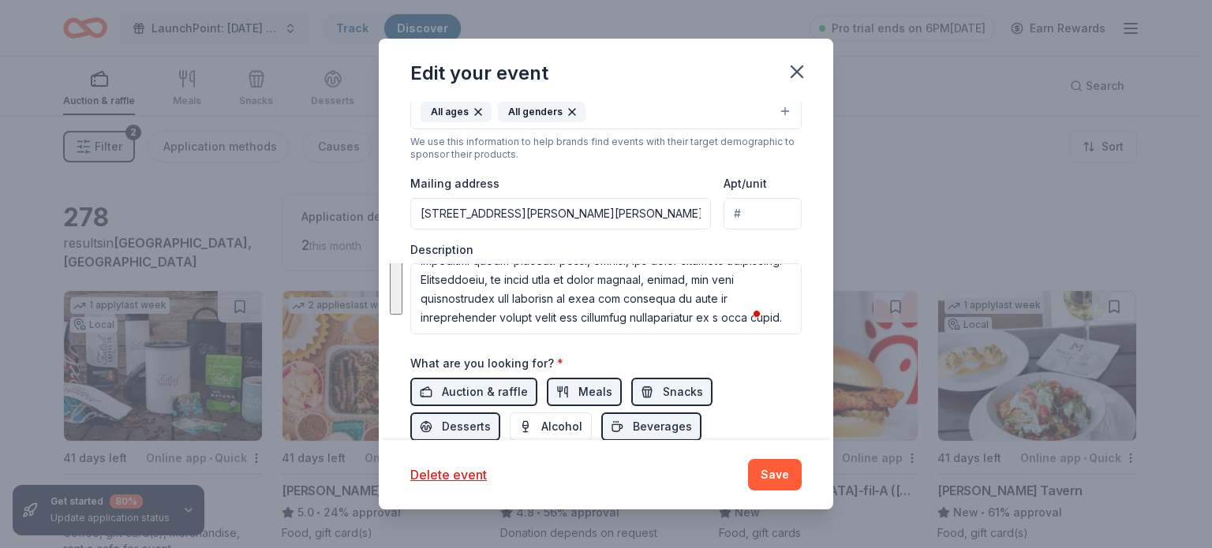
click at [726, 382] on div "Auction & raffle Meals Snacks Desserts Alcohol Beverages" at bounding box center [605, 409] width 391 height 63
click at [795, 71] on icon "button" at bounding box center [797, 72] width 22 height 22
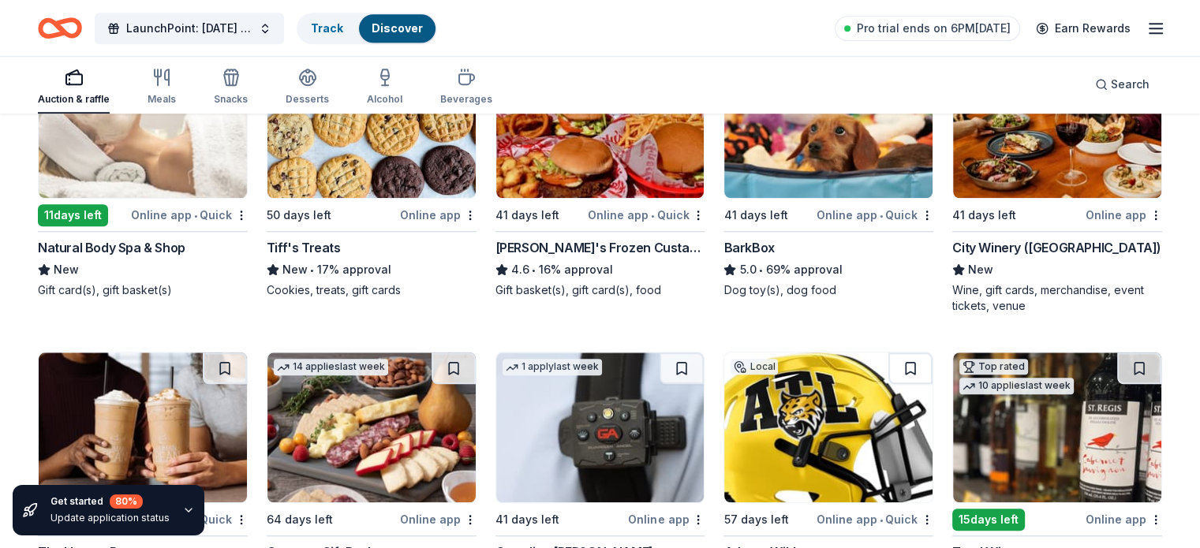
scroll to position [1451, 0]
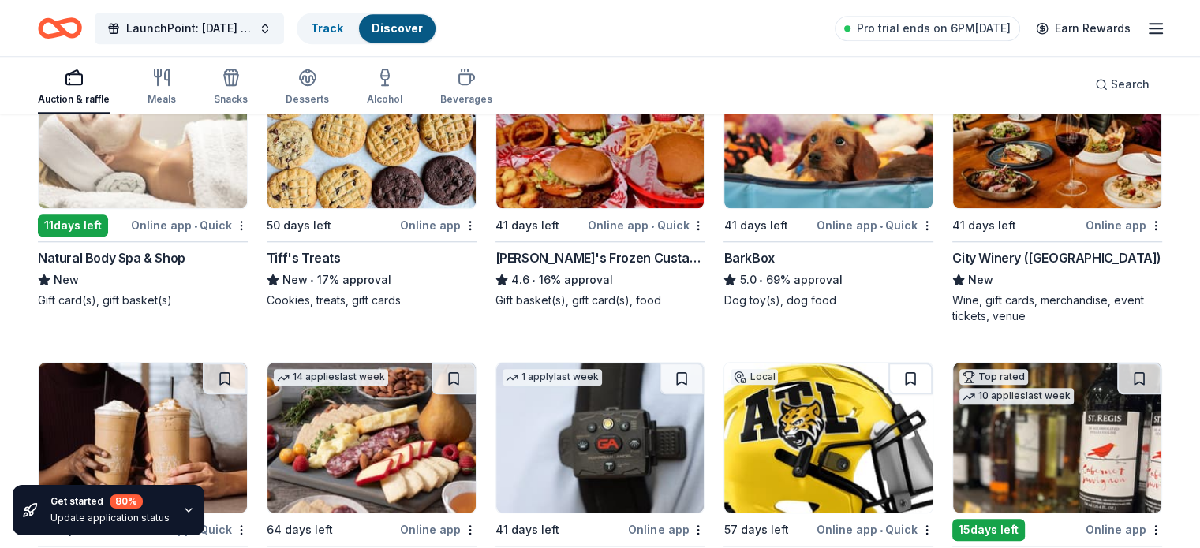
click at [986, 260] on div "City Winery ([GEOGRAPHIC_DATA])" at bounding box center [1056, 258] width 209 height 19
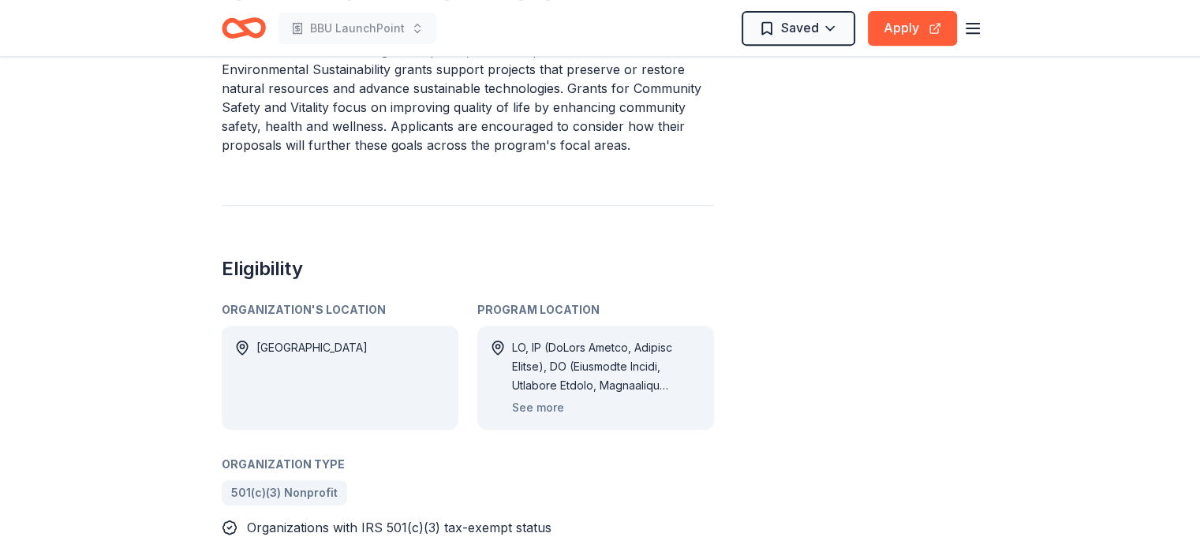
scroll to position [730, 0]
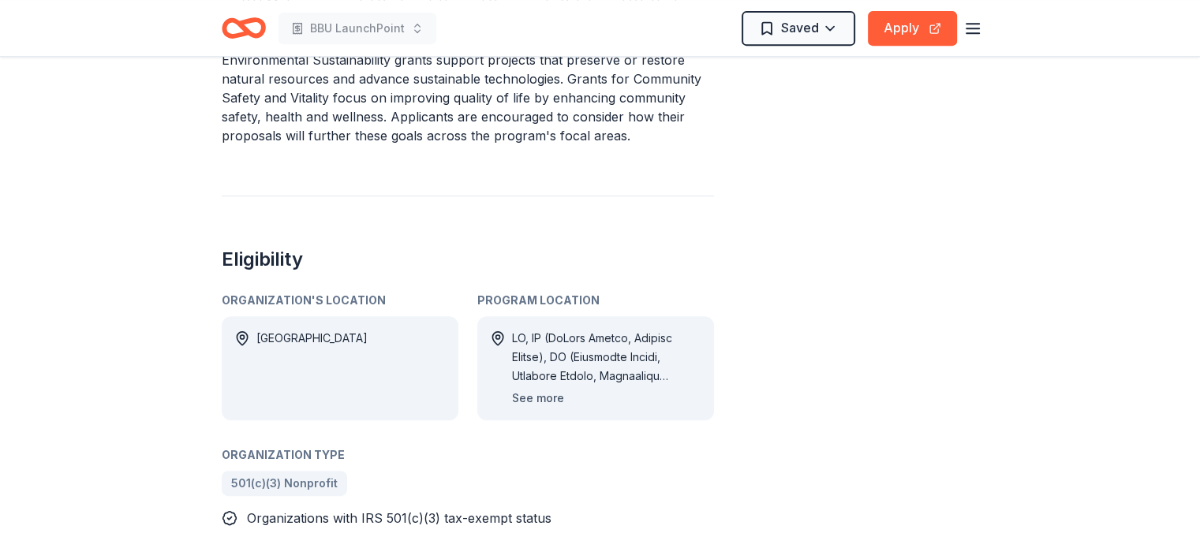
click at [533, 402] on button "See more" at bounding box center [538, 398] width 52 height 19
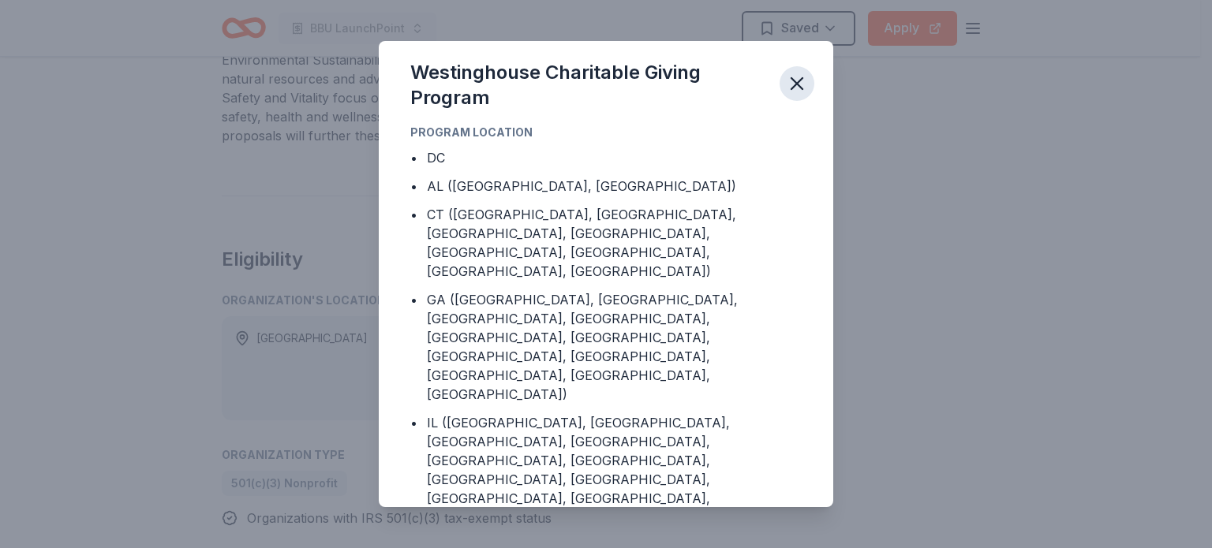
click at [799, 80] on icon "button" at bounding box center [796, 83] width 11 height 11
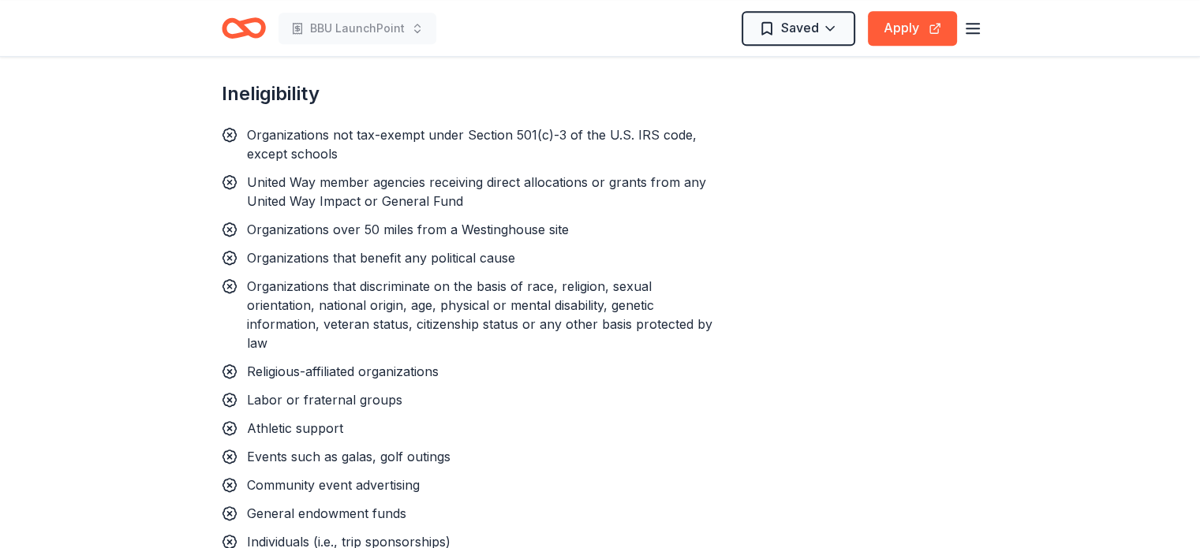
scroll to position [1364, 0]
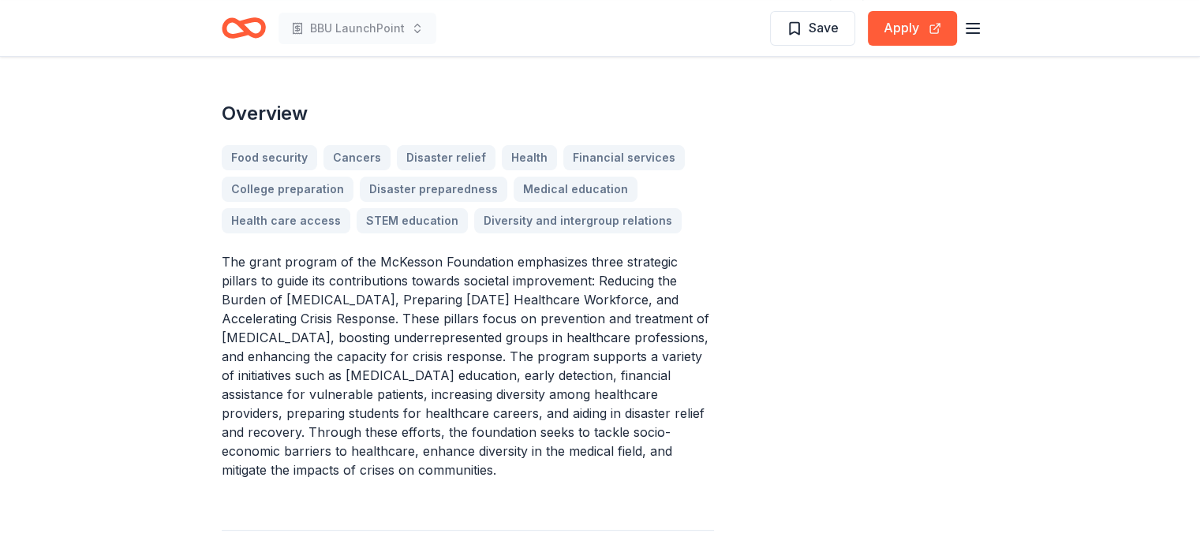
scroll to position [470, 0]
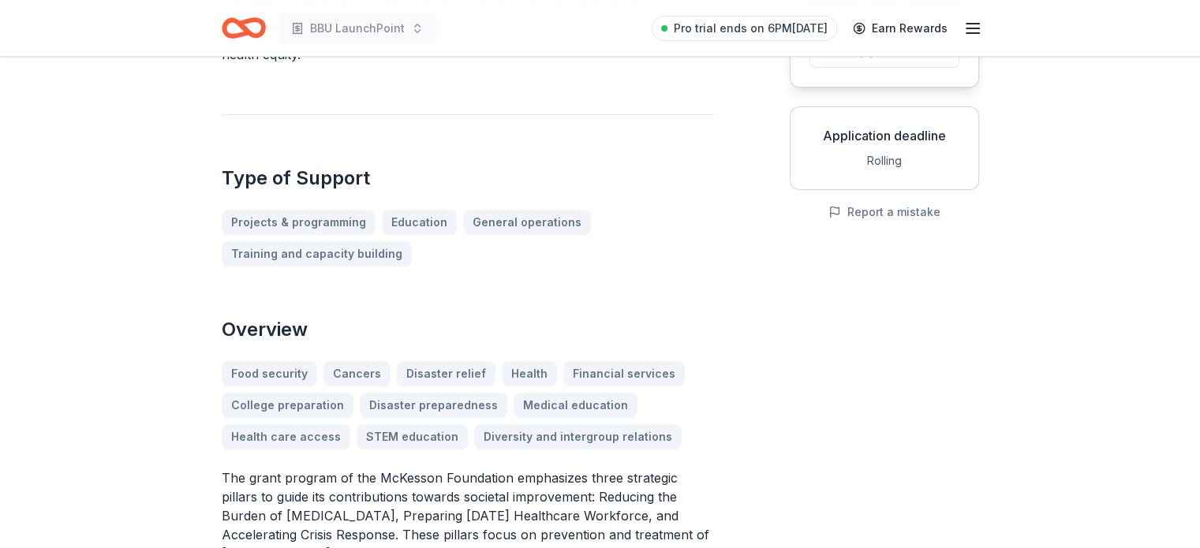
scroll to position [217, 0]
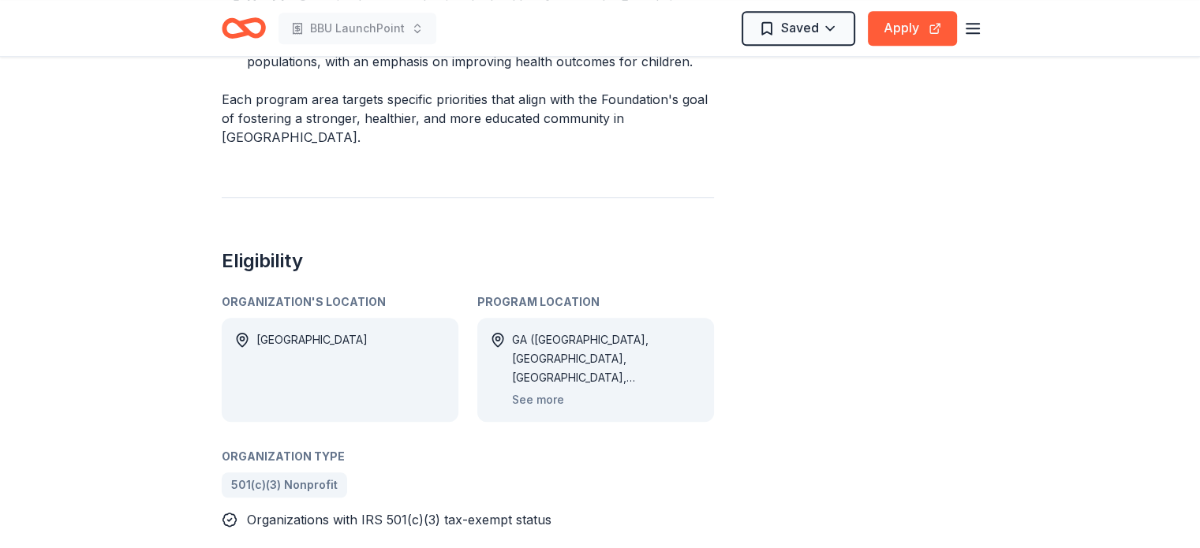
scroll to position [1273, 0]
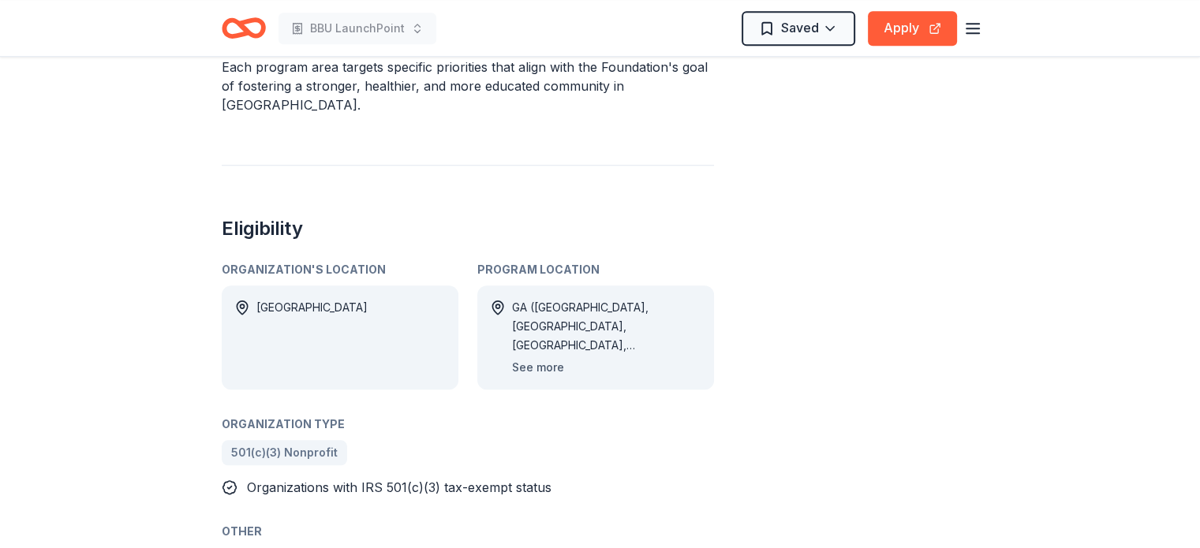
click at [526, 358] on button "See more" at bounding box center [538, 367] width 52 height 19
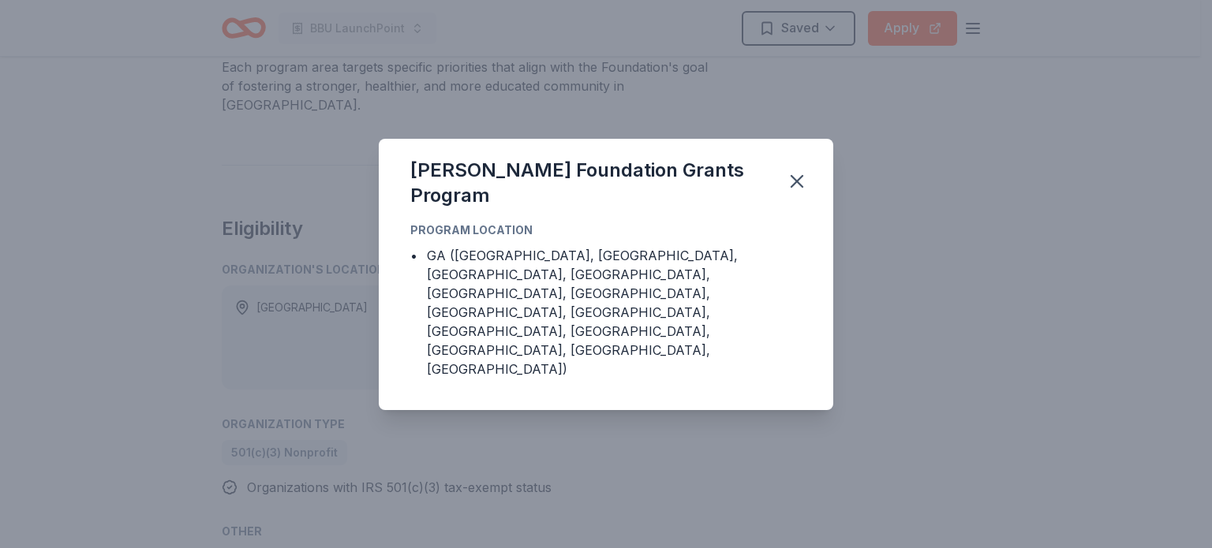
click at [937, 290] on div "Whitehead Foundation Grants Program Program Location • GA (Butts County, Cherok…" at bounding box center [606, 274] width 1212 height 548
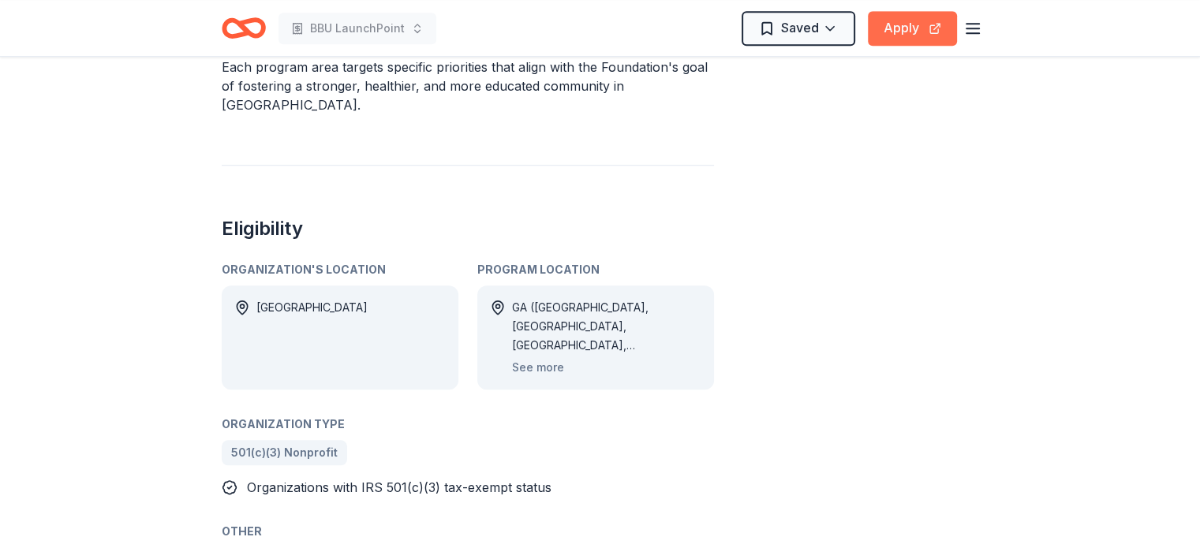
click at [914, 32] on button "Apply" at bounding box center [912, 28] width 89 height 35
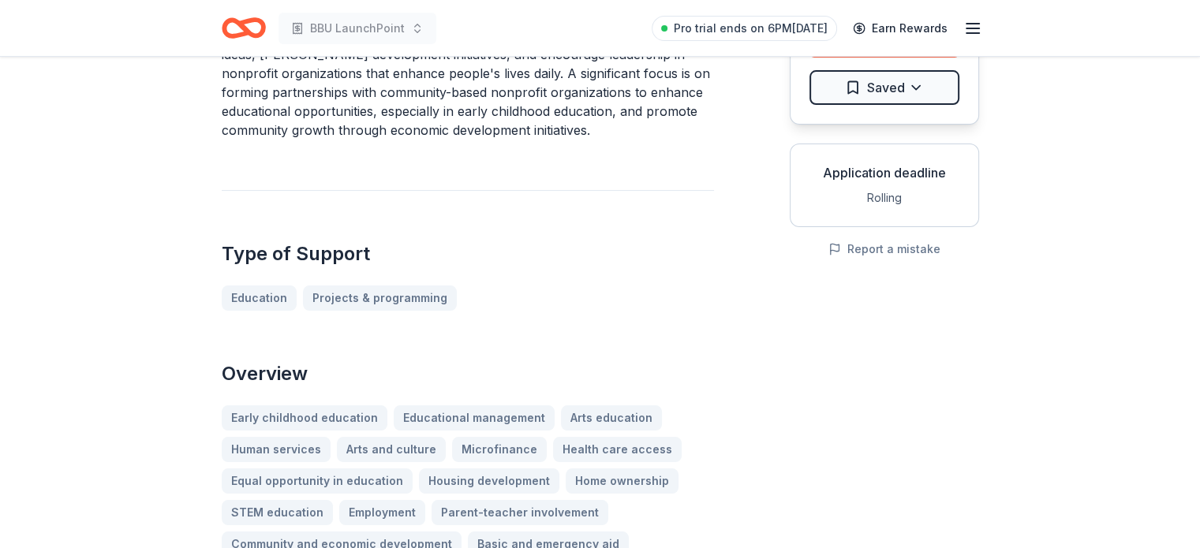
scroll to position [146, 0]
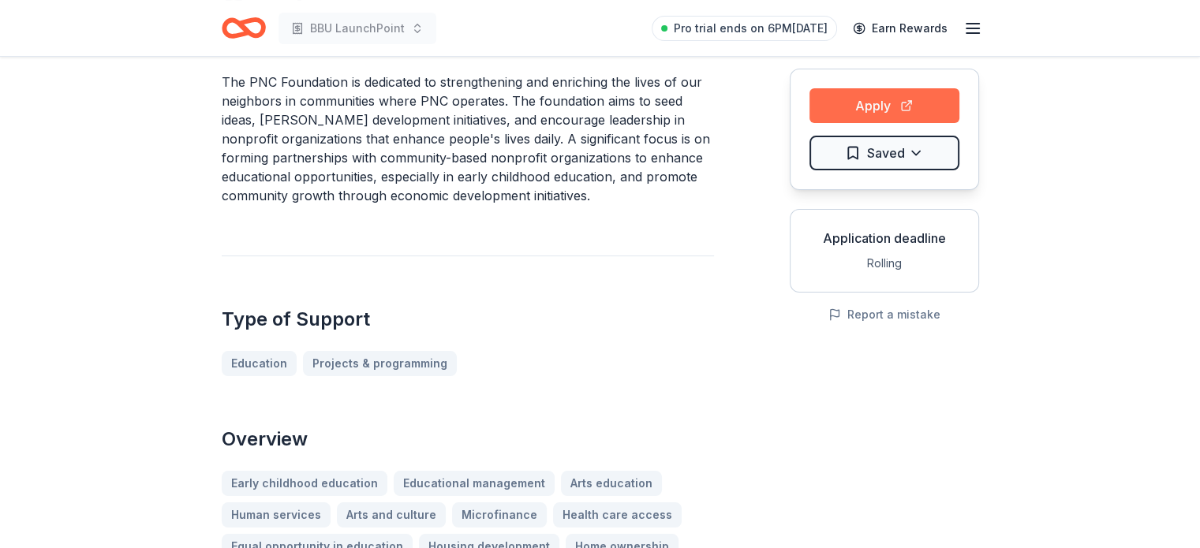
click at [849, 100] on button "Apply" at bounding box center [885, 105] width 150 height 35
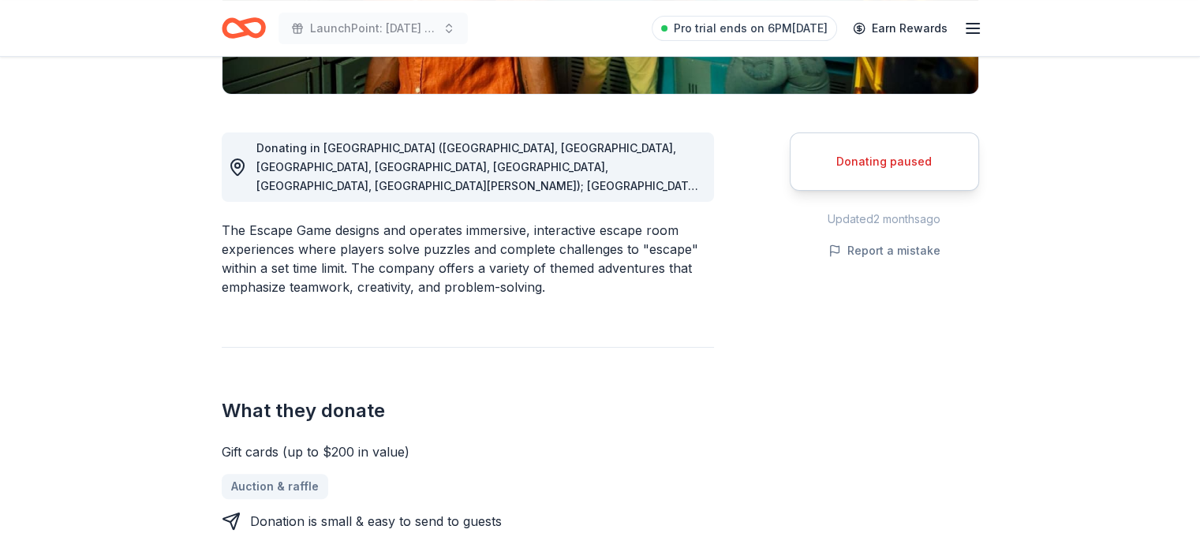
scroll to position [388, 0]
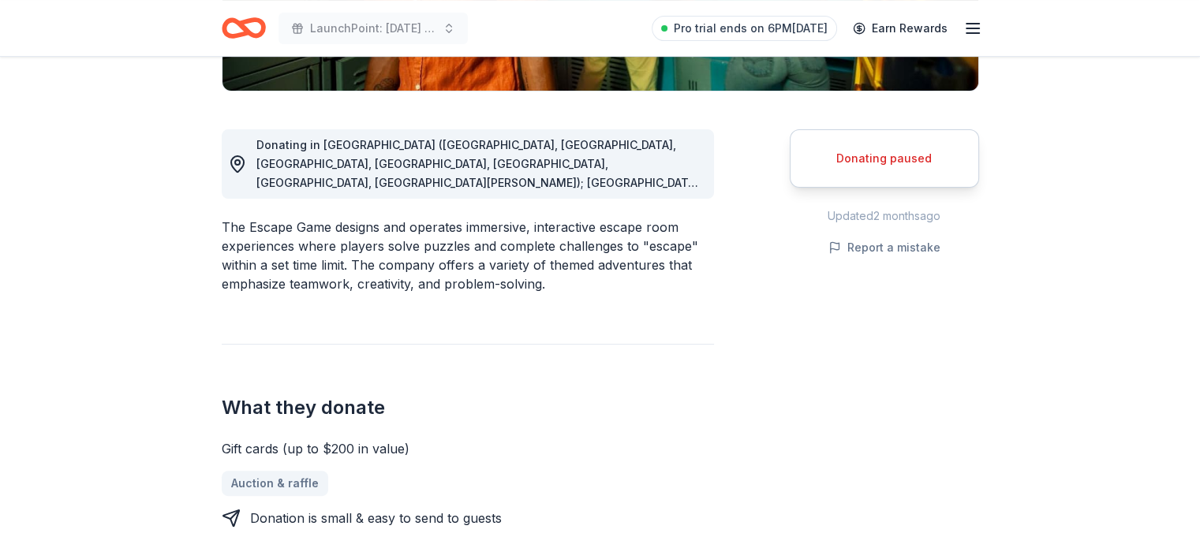
click at [906, 167] on div "Donating paused" at bounding box center [884, 158] width 189 height 58
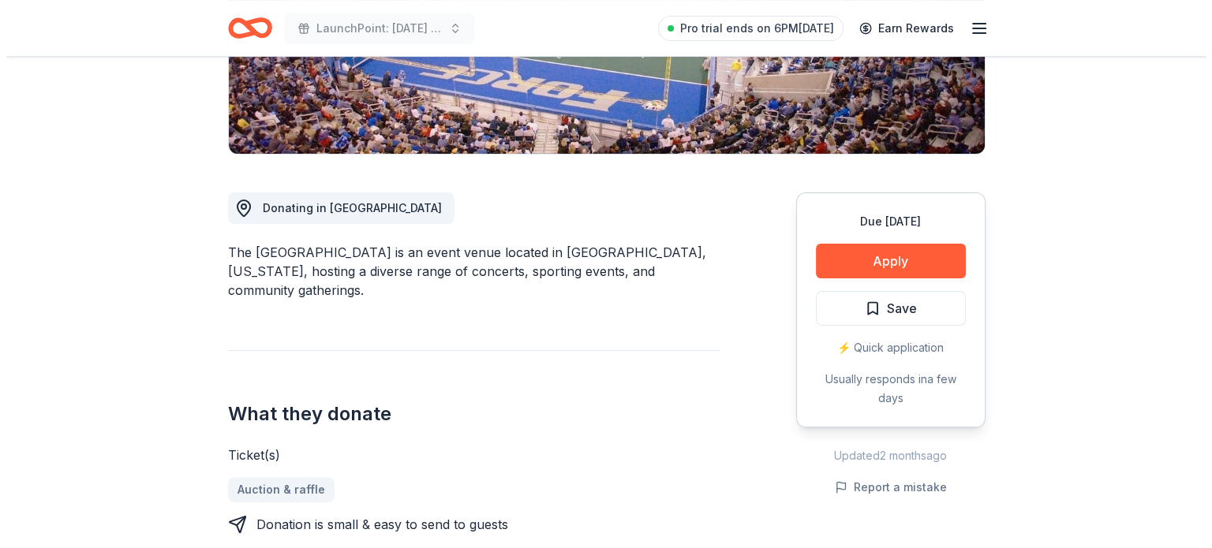
scroll to position [328, 0]
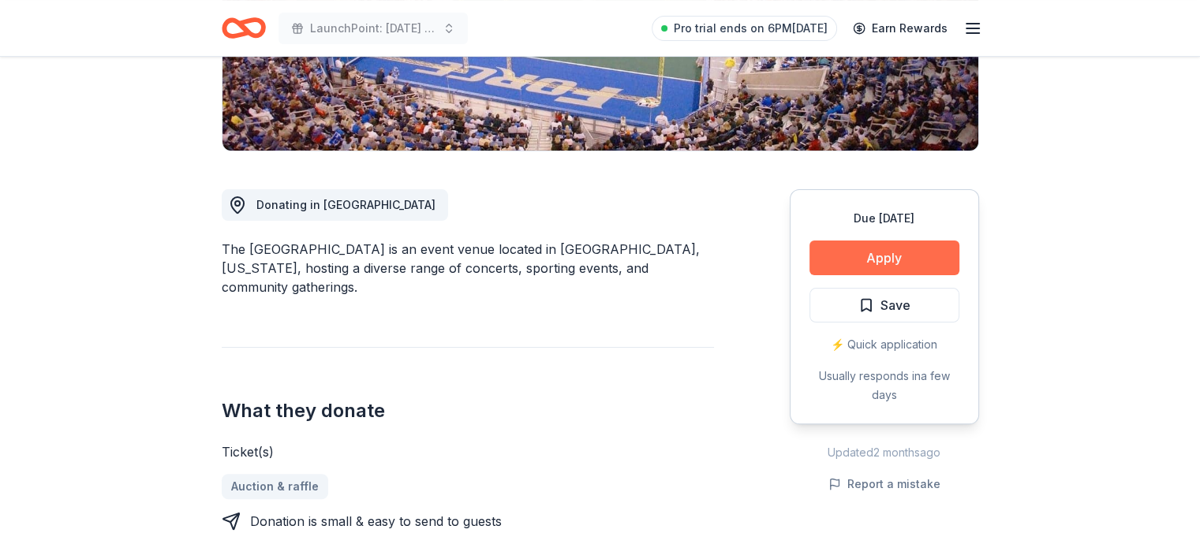
click at [874, 253] on button "Apply" at bounding box center [885, 258] width 150 height 35
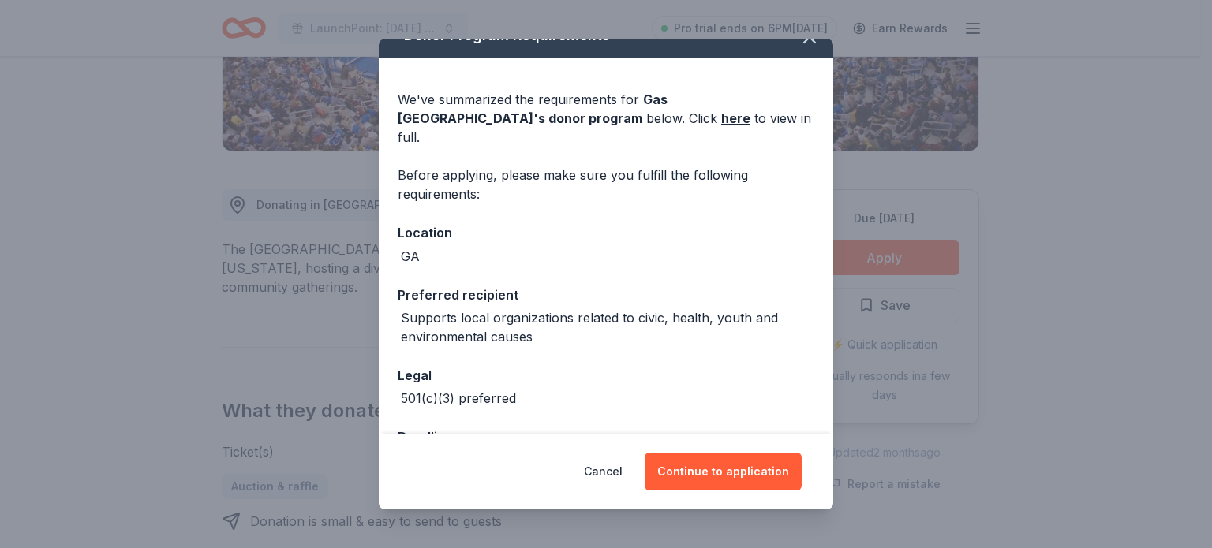
scroll to position [63, 0]
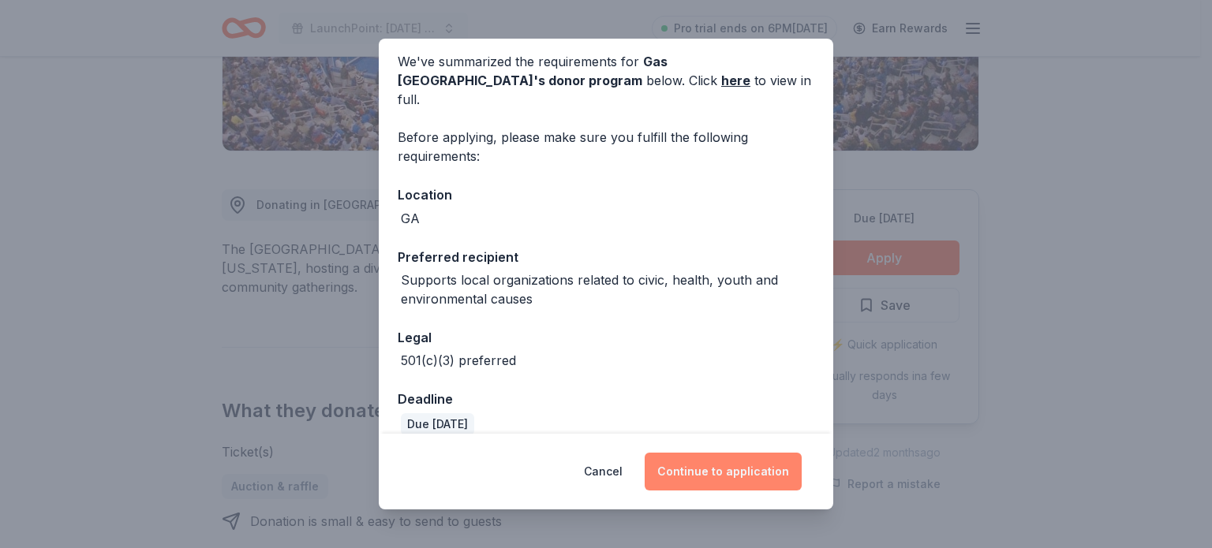
click at [716, 466] on button "Continue to application" at bounding box center [723, 472] width 157 height 38
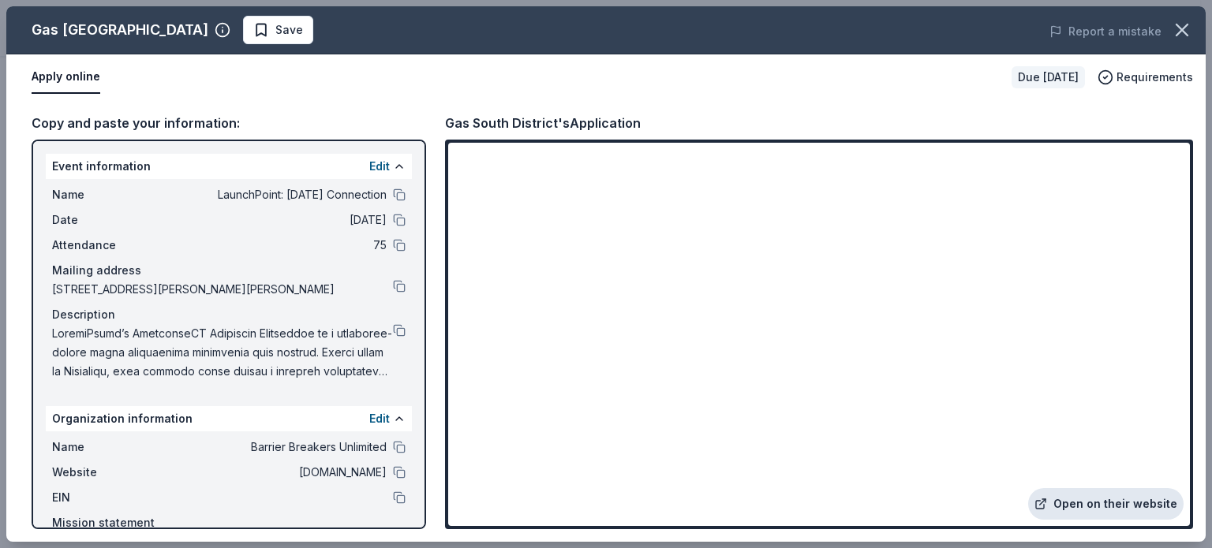
click at [1130, 500] on link "Open on their website" at bounding box center [1105, 504] width 155 height 32
click at [393, 189] on button at bounding box center [399, 195] width 13 height 13
click at [393, 327] on button at bounding box center [399, 330] width 13 height 13
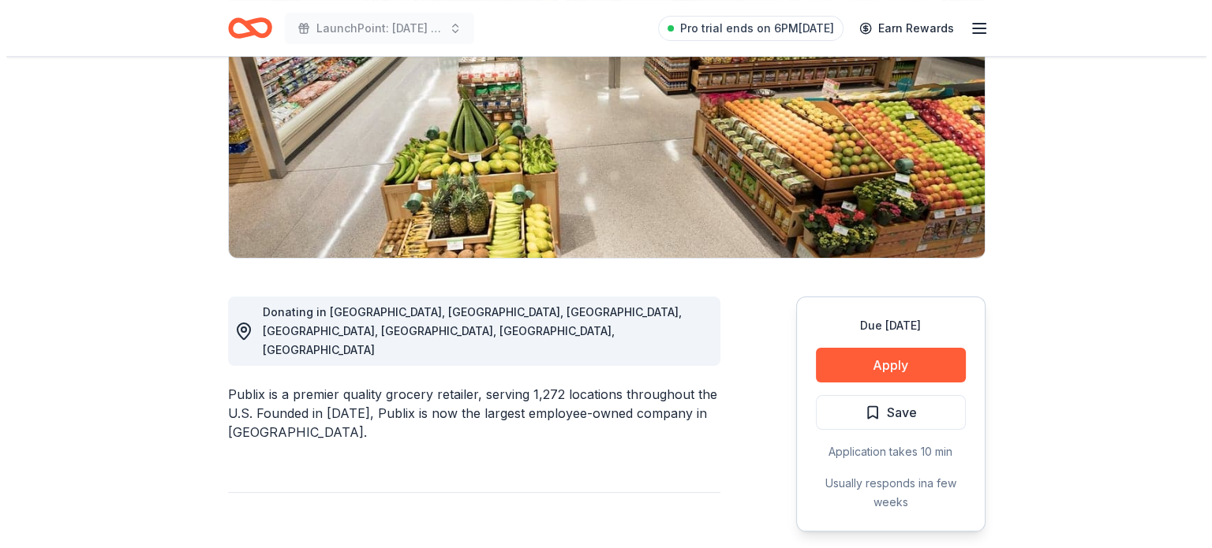
scroll to position [356, 0]
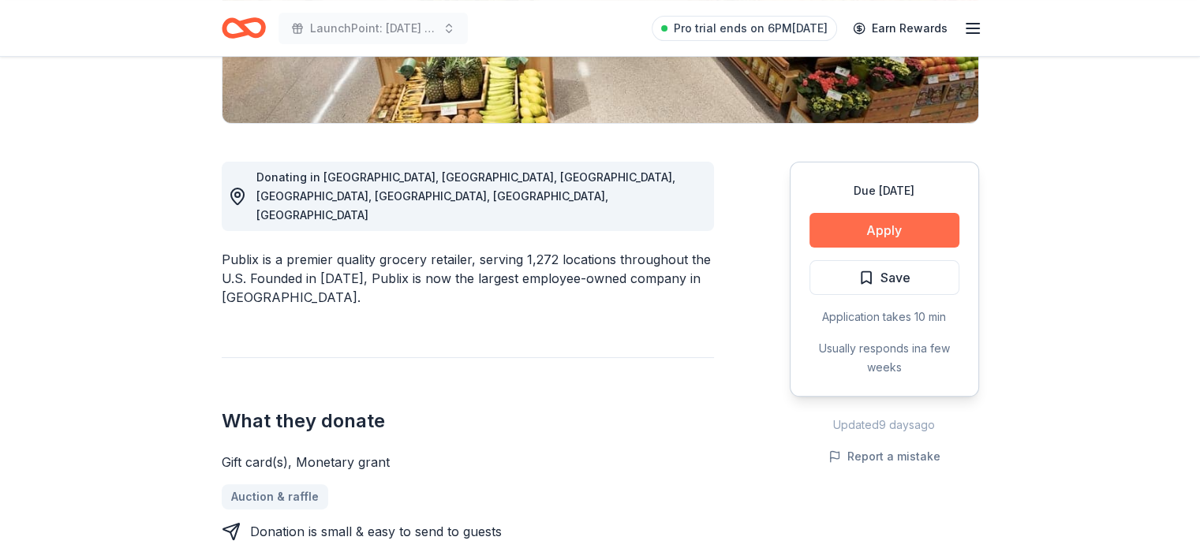
click at [855, 233] on button "Apply" at bounding box center [885, 230] width 150 height 35
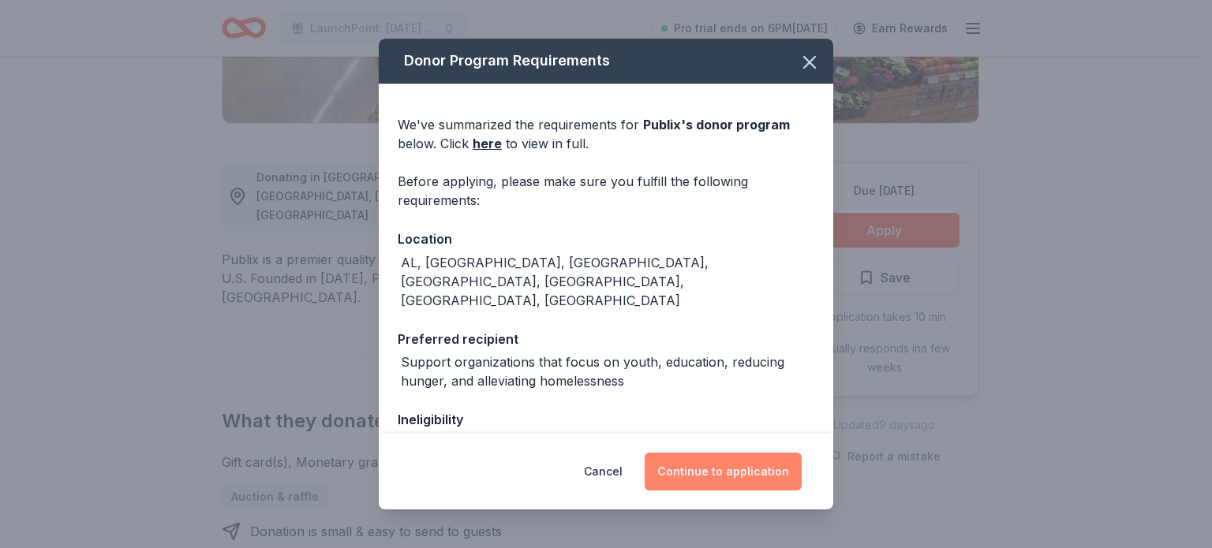
click at [720, 469] on button "Continue to application" at bounding box center [723, 472] width 157 height 38
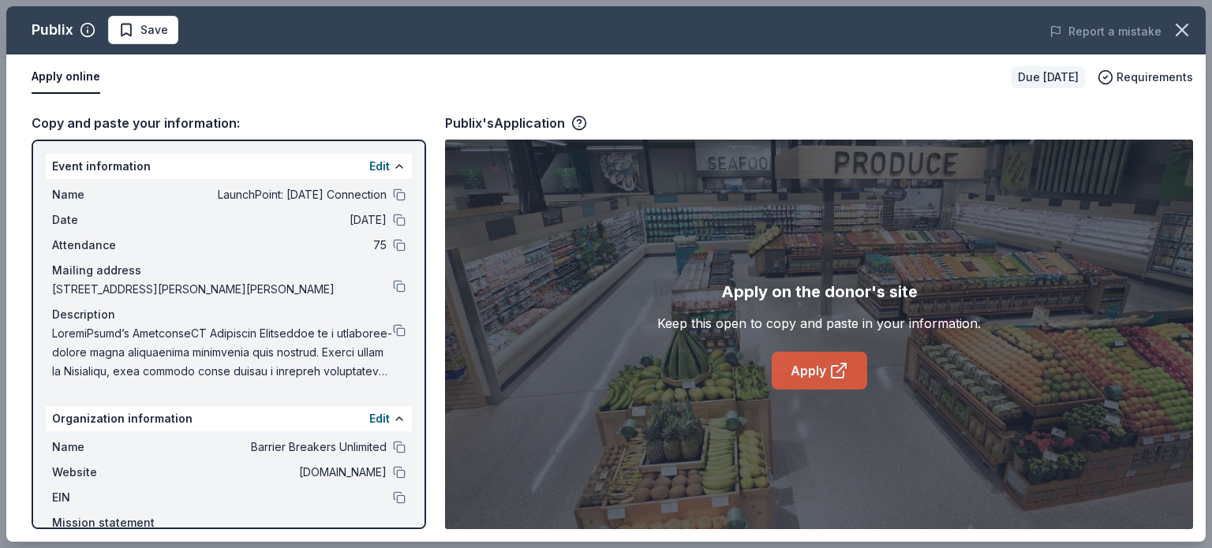
click at [818, 379] on link "Apply" at bounding box center [819, 371] width 95 height 38
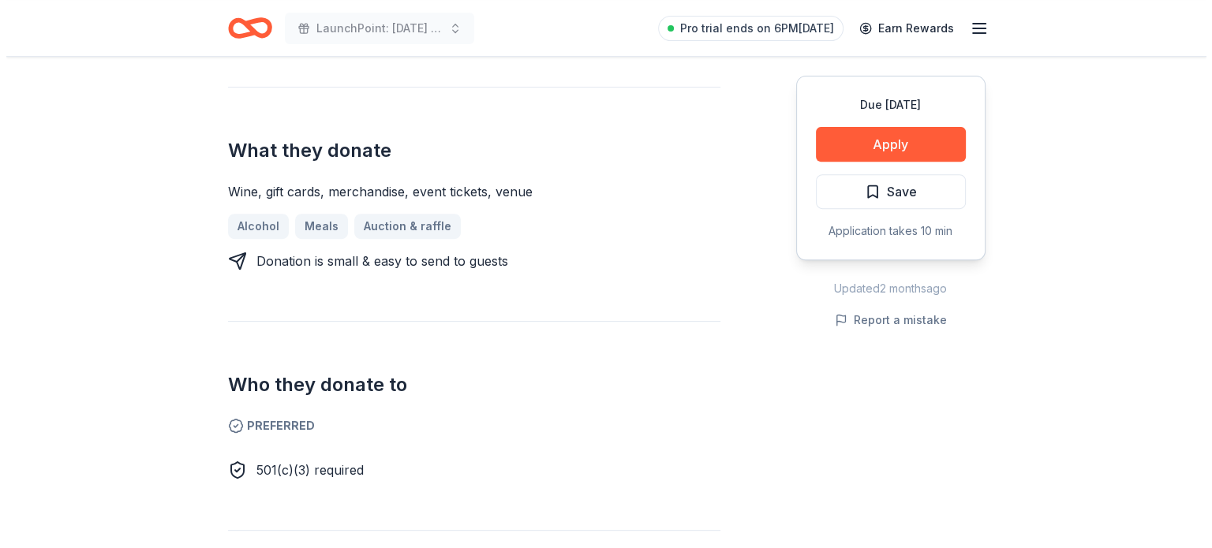
scroll to position [574, 0]
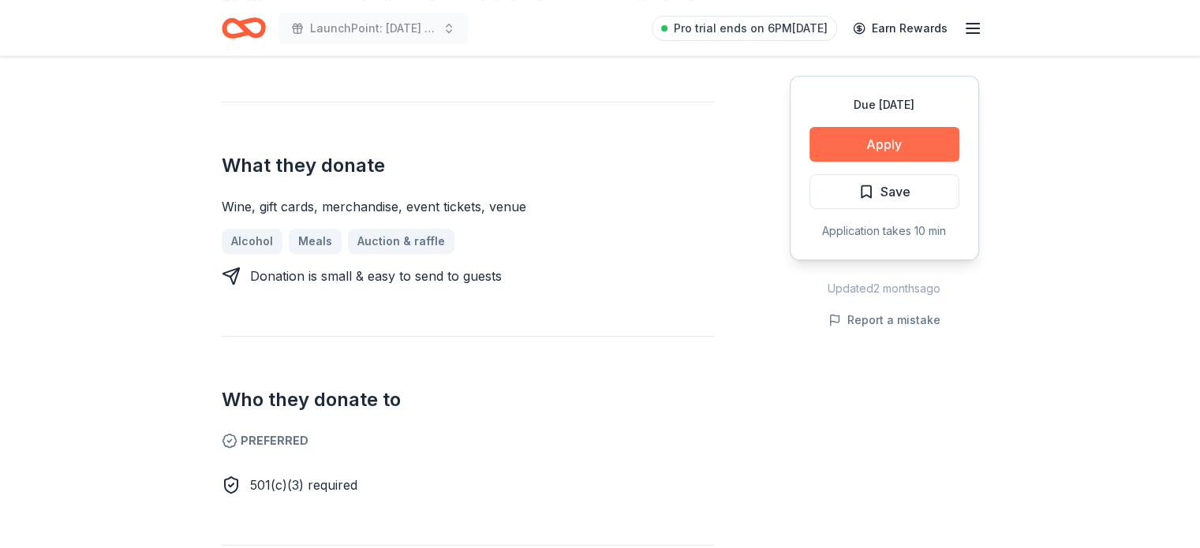
click at [884, 151] on button "Apply" at bounding box center [885, 144] width 150 height 35
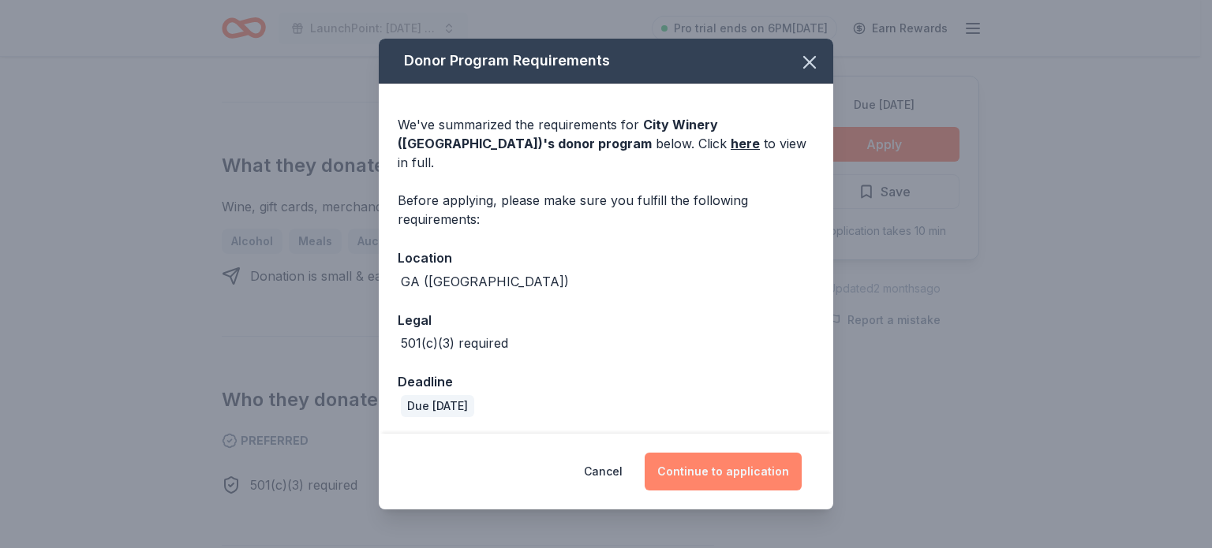
click at [735, 453] on button "Continue to application" at bounding box center [723, 472] width 157 height 38
